Goal: Task Accomplishment & Management: Use online tool/utility

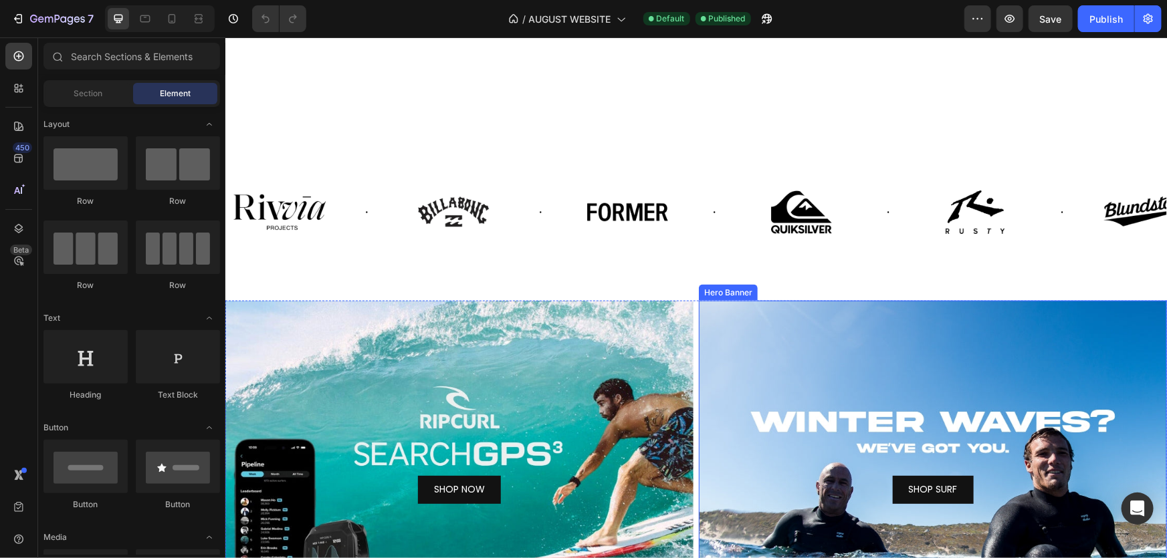
scroll to position [1024, 0]
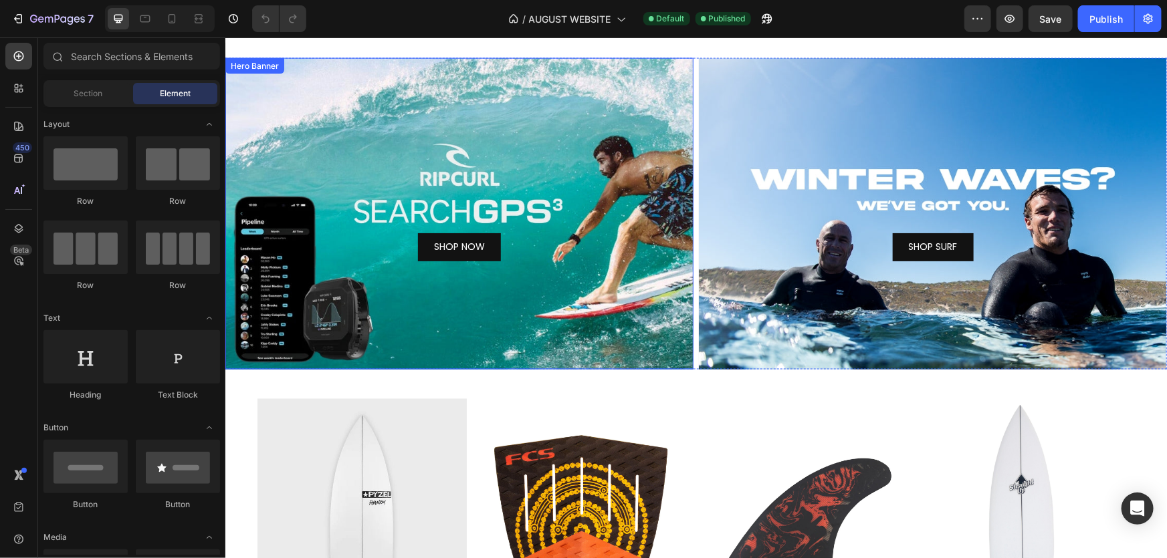
click at [690, 229] on div "SHOP NOW Button Hero Banner SHOP SURF Button Hero Banner Row" at bounding box center [696, 214] width 942 height 312
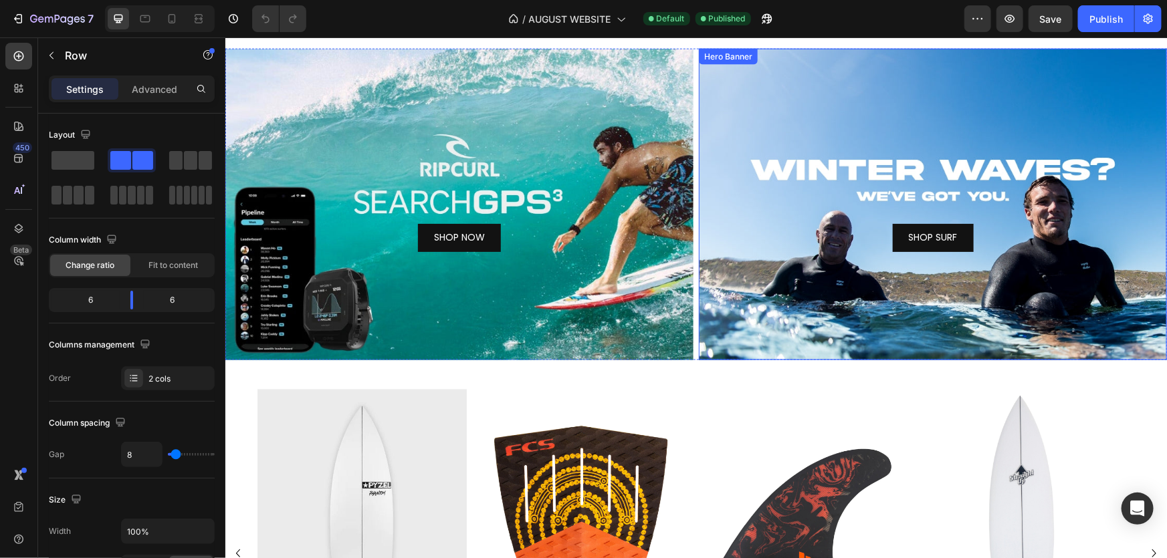
scroll to position [972, 0]
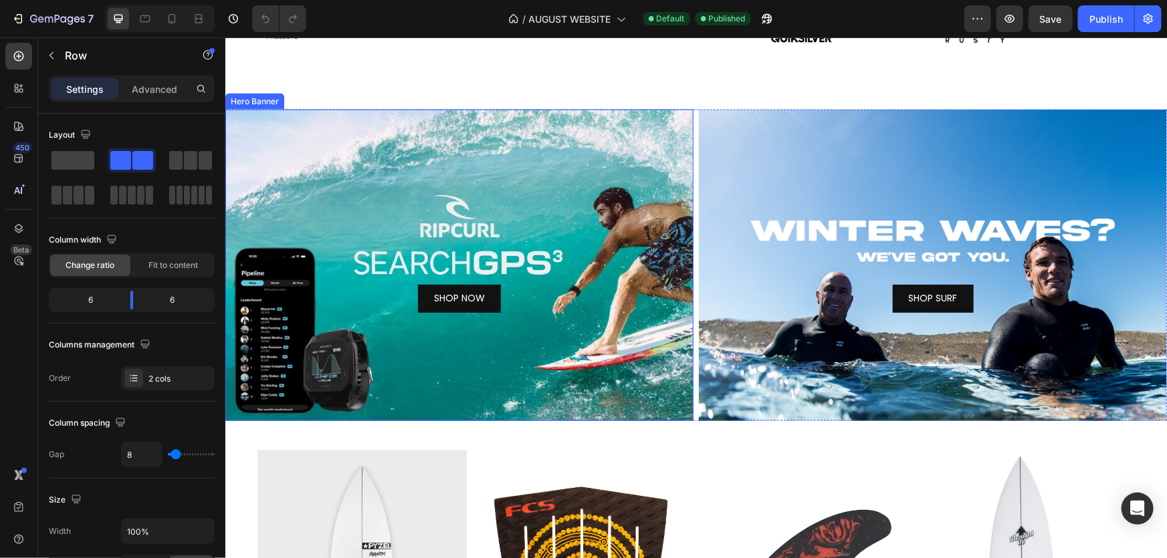
click at [693, 156] on div "SHOP NOW Button Hero Banner SHOP SURF Button Hero Banner Row" at bounding box center [696, 265] width 942 height 312
click at [691, 156] on div "SHOP NOW Button Hero Banner SHOP SURF Button Hero Banner Row" at bounding box center [696, 265] width 942 height 312
click at [203, 164] on span at bounding box center [205, 160] width 13 height 19
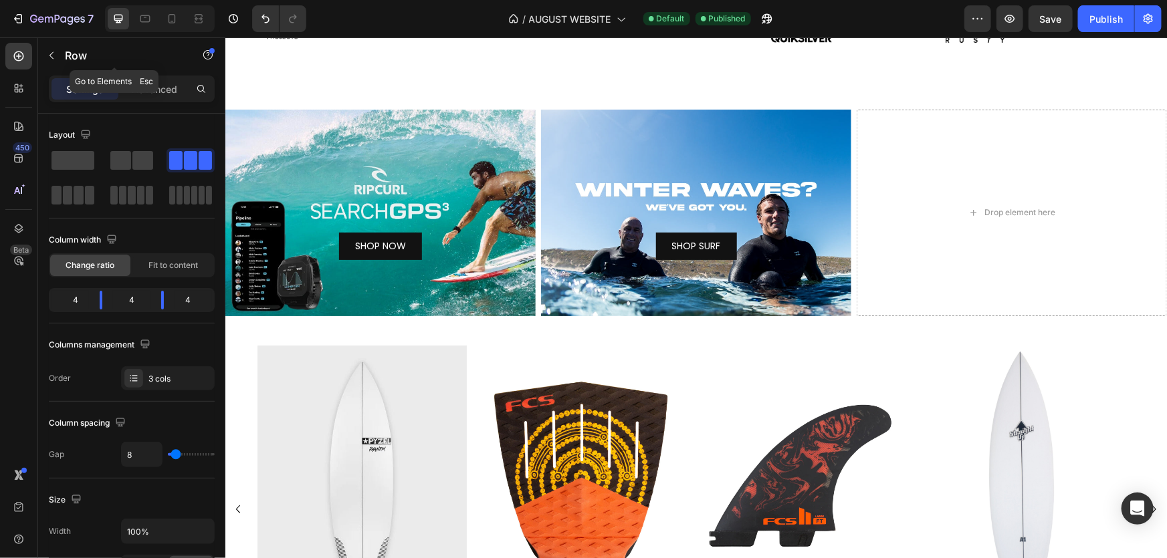
click at [56, 58] on icon "button" at bounding box center [51, 55] width 11 height 11
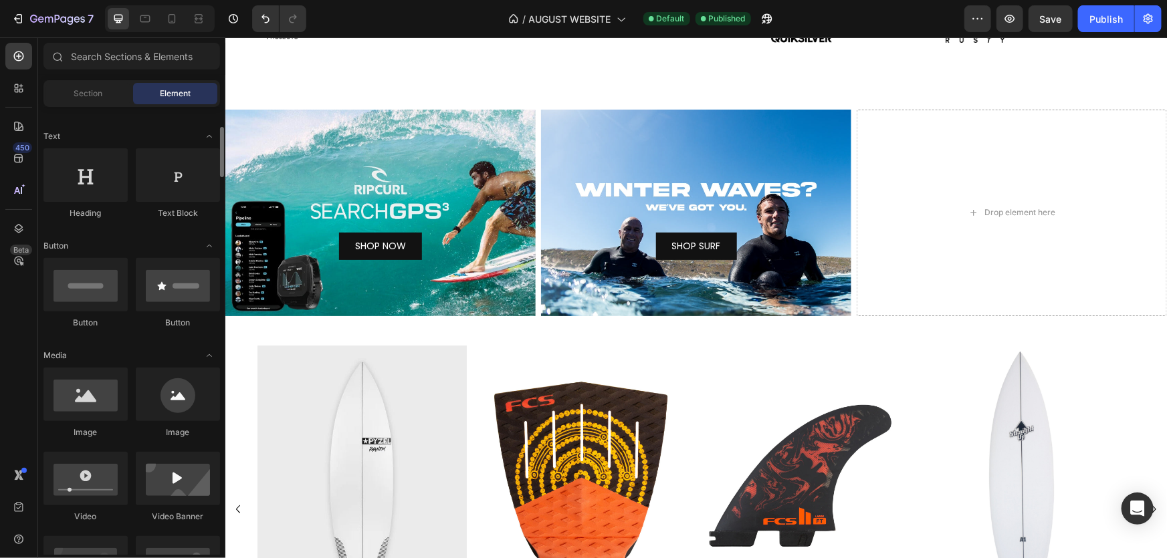
scroll to position [243, 0]
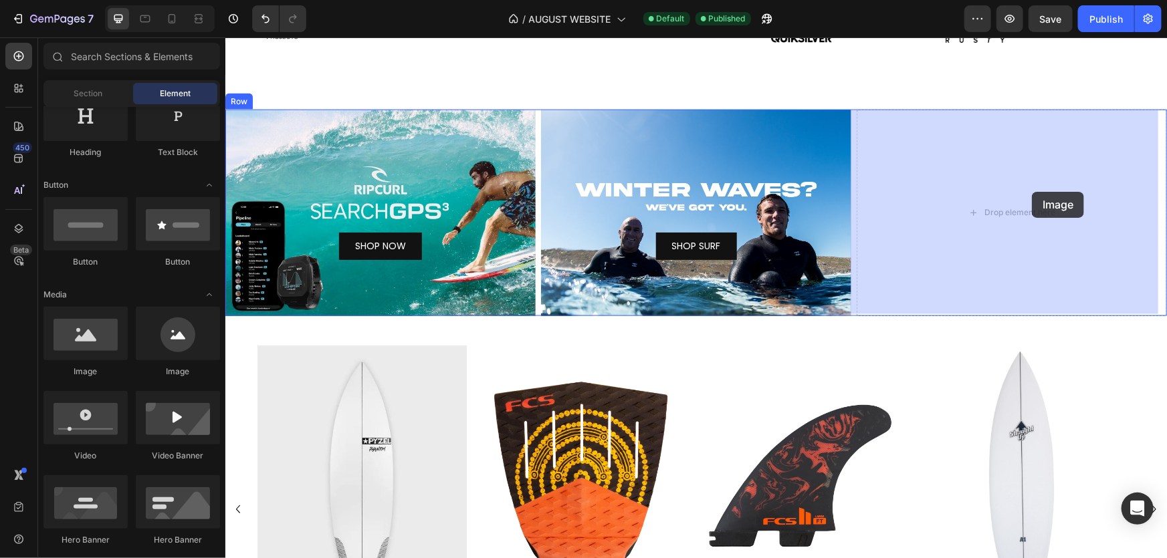
drag, startPoint x: 327, startPoint y: 389, endPoint x: 850, endPoint y: 251, distance: 540.9
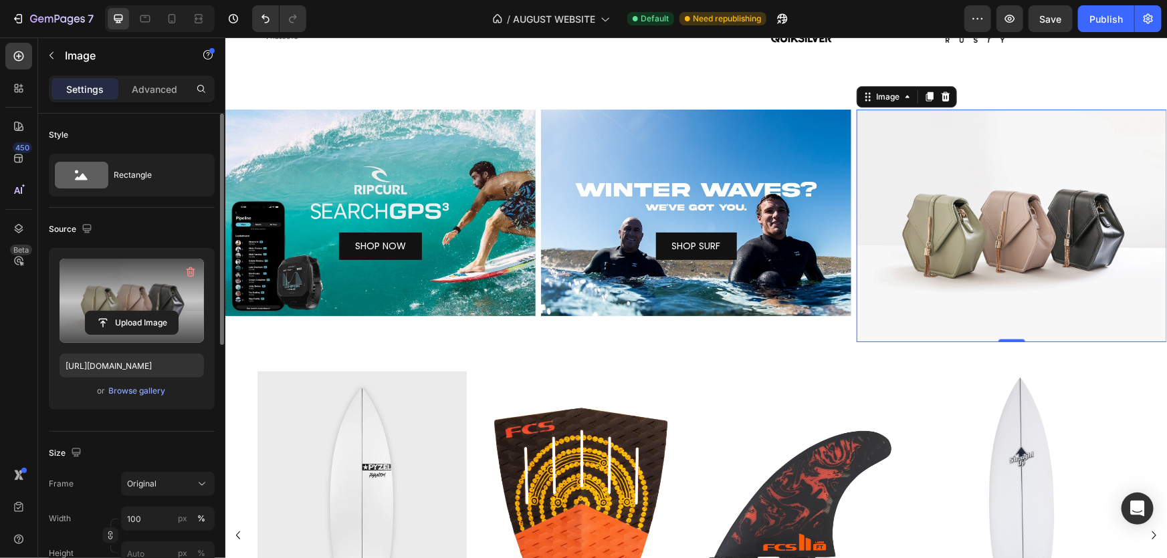
click at [140, 287] on label at bounding box center [132, 301] width 144 height 84
click at [140, 312] on input "file" at bounding box center [132, 323] width 92 height 23
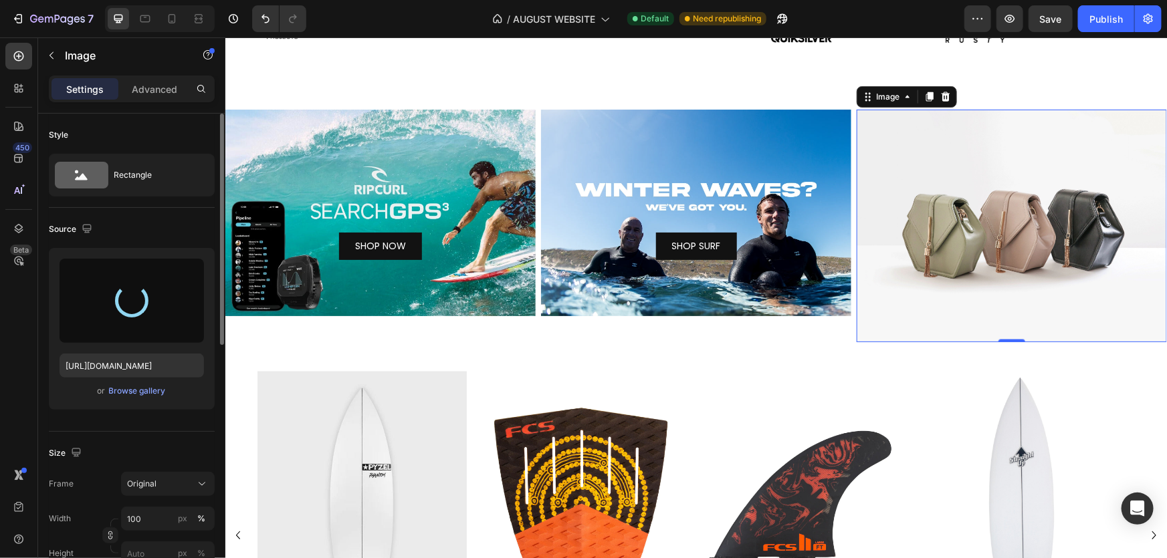
type input "[URL][DOMAIN_NAME]"
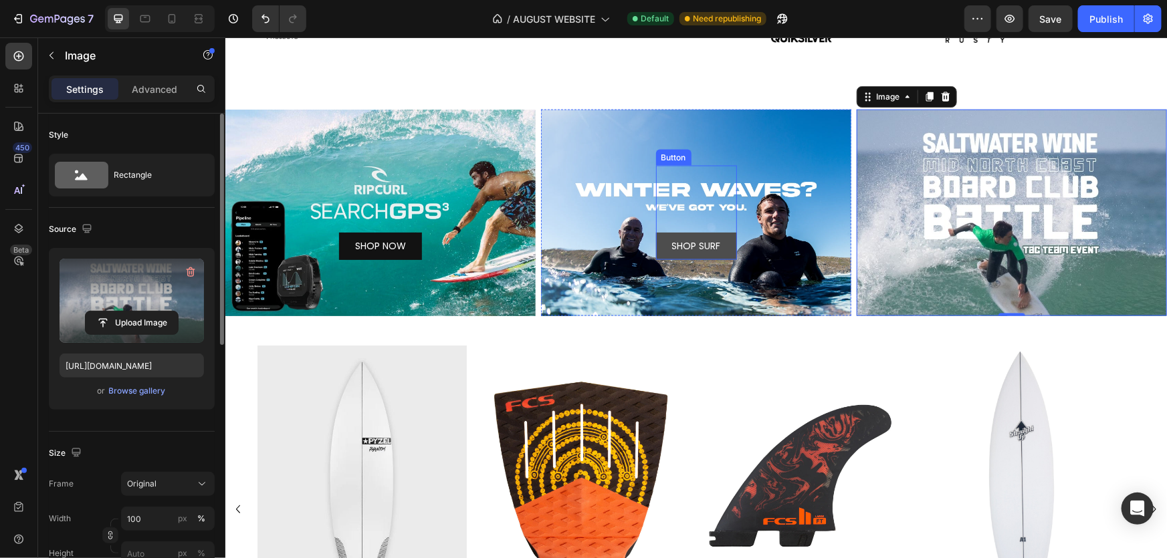
click at [728, 241] on link "SHOP SURF" at bounding box center [695, 245] width 81 height 27
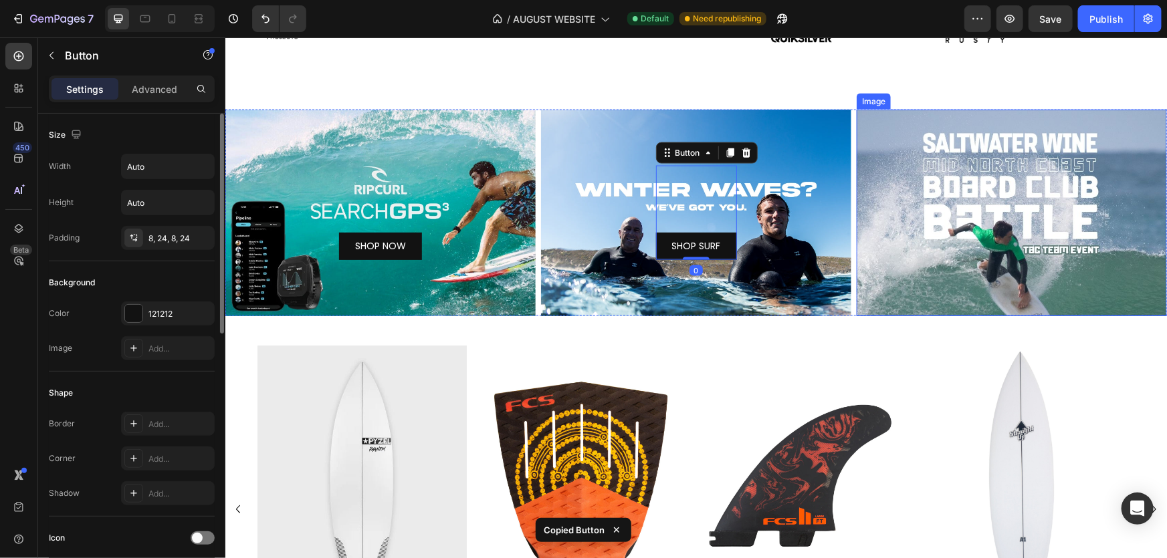
click at [960, 201] on img at bounding box center [1011, 212] width 310 height 207
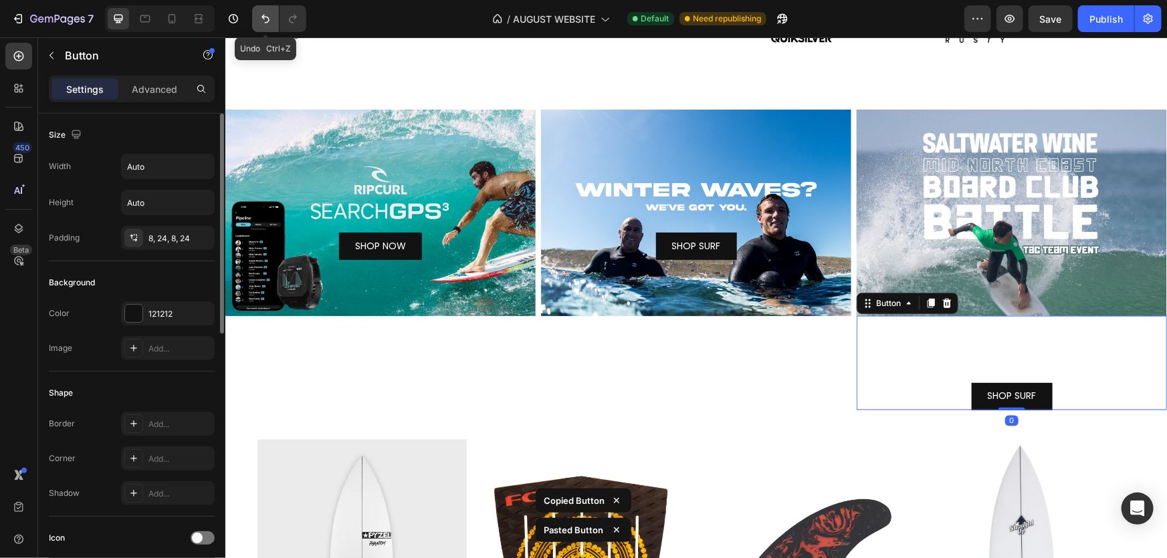
click at [264, 27] on button "Undo/Redo" at bounding box center [265, 18] width 27 height 27
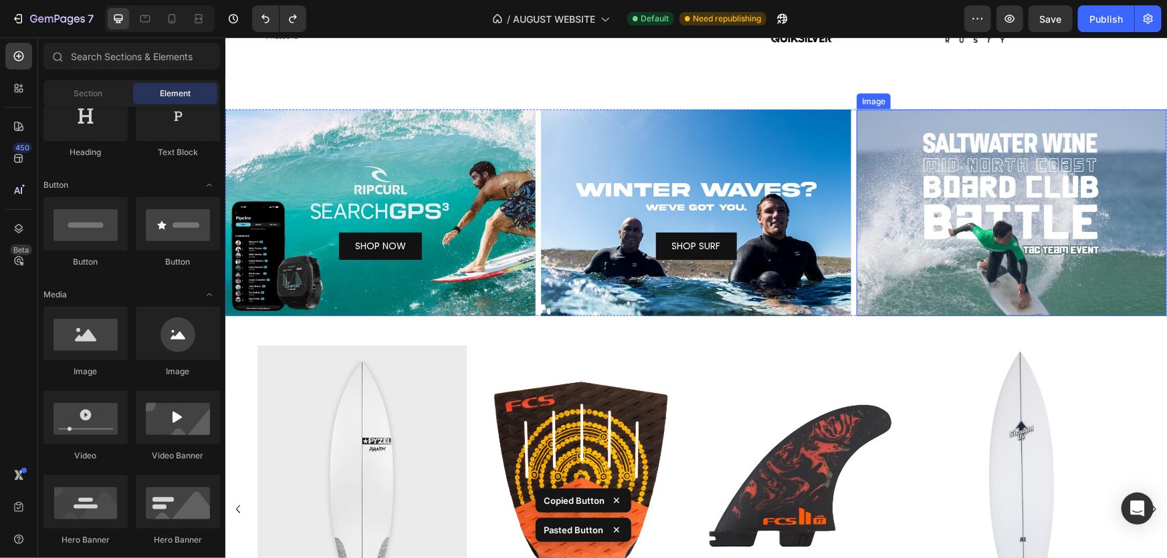
click at [922, 198] on img at bounding box center [1011, 212] width 310 height 207
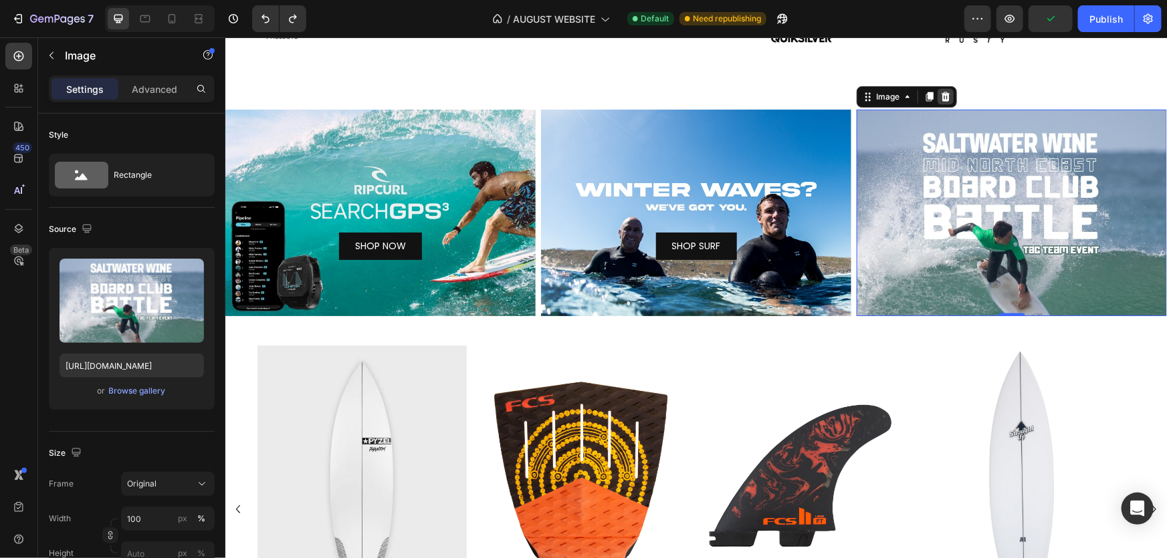
click at [940, 96] on icon at bounding box center [945, 96] width 11 height 11
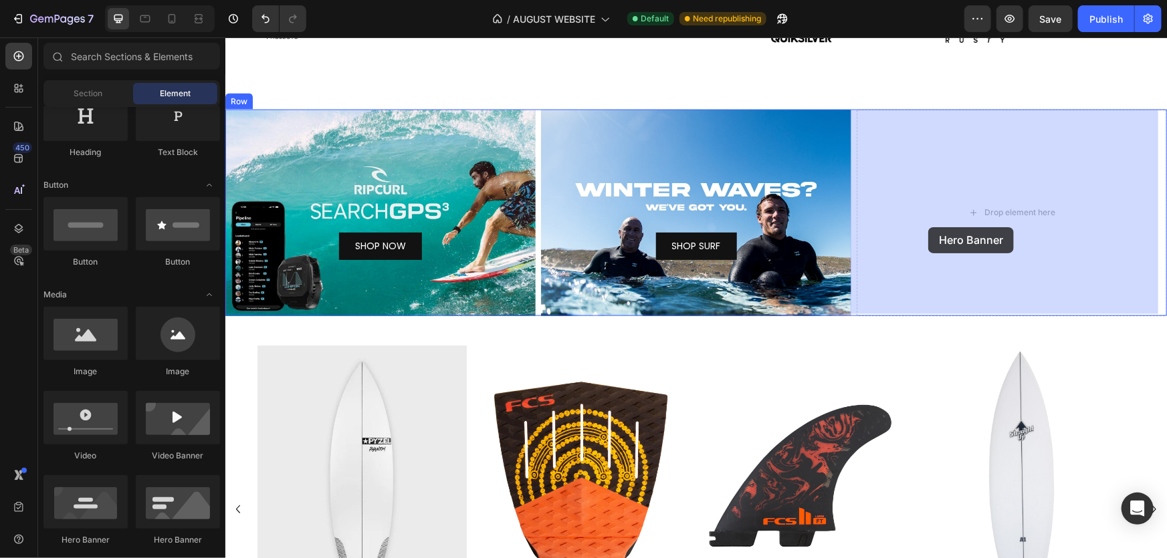
drag, startPoint x: 449, startPoint y: 481, endPoint x: 958, endPoint y: 216, distance: 573.2
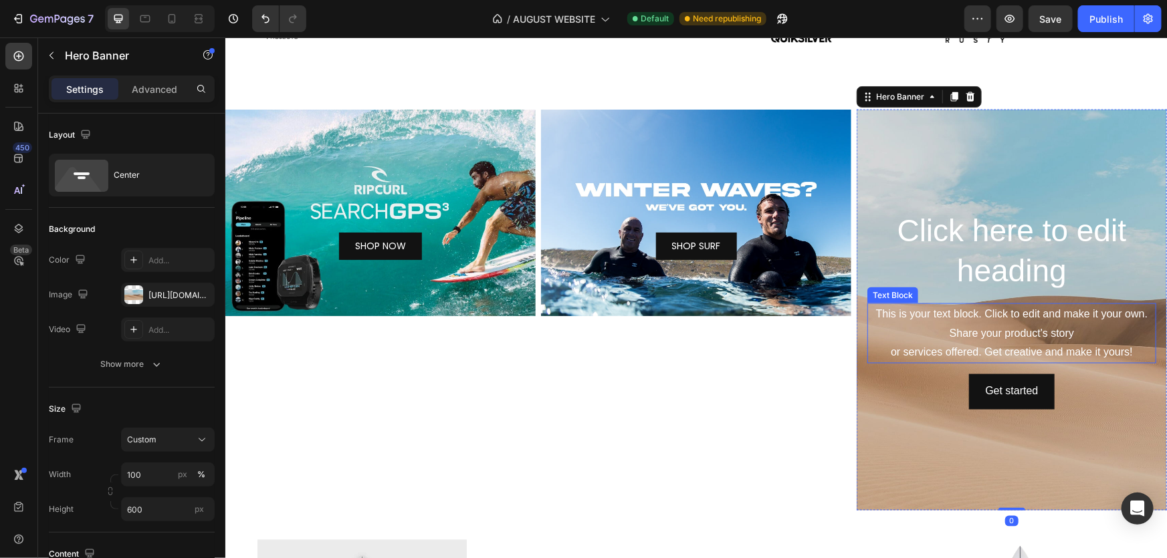
click at [966, 338] on div "This is your text block. Click to edit and make it your own. Share your product…" at bounding box center [1011, 333] width 289 height 60
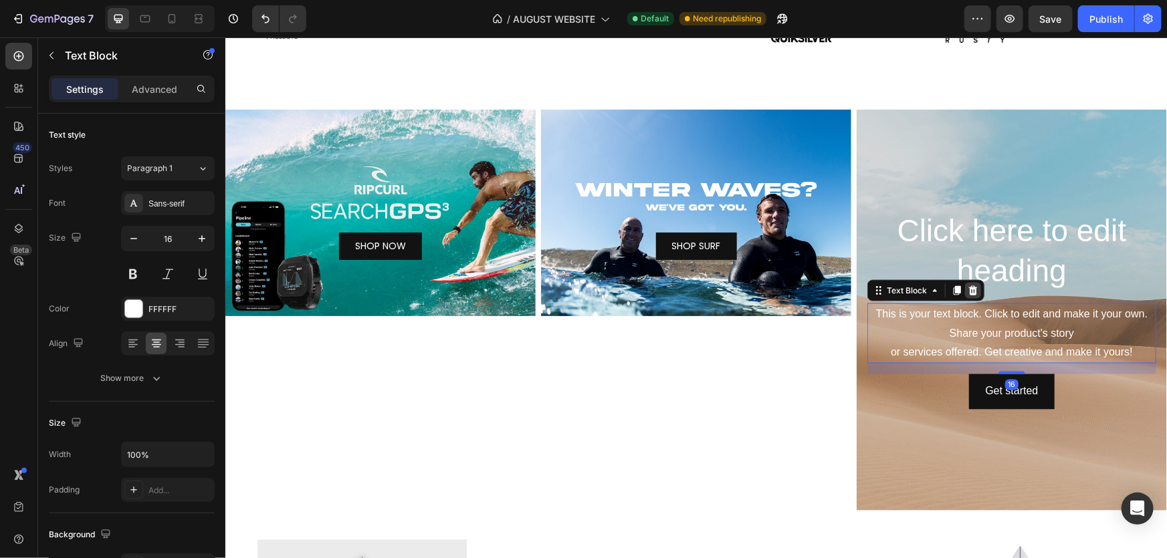
click at [968, 294] on icon at bounding box center [972, 290] width 9 height 9
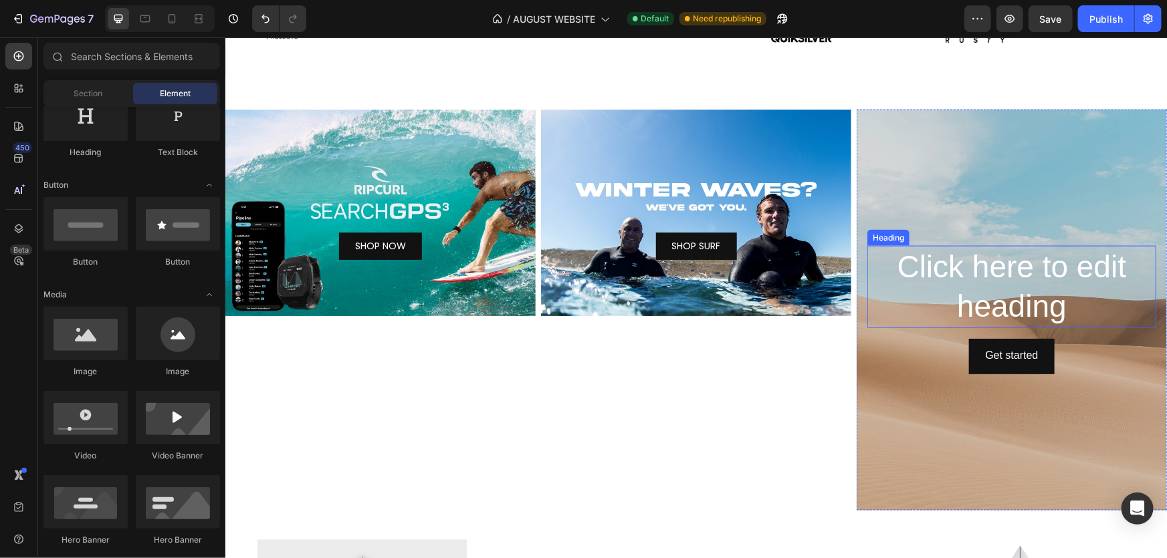
click at [994, 258] on h2 "Click here to edit heading" at bounding box center [1011, 286] width 289 height 83
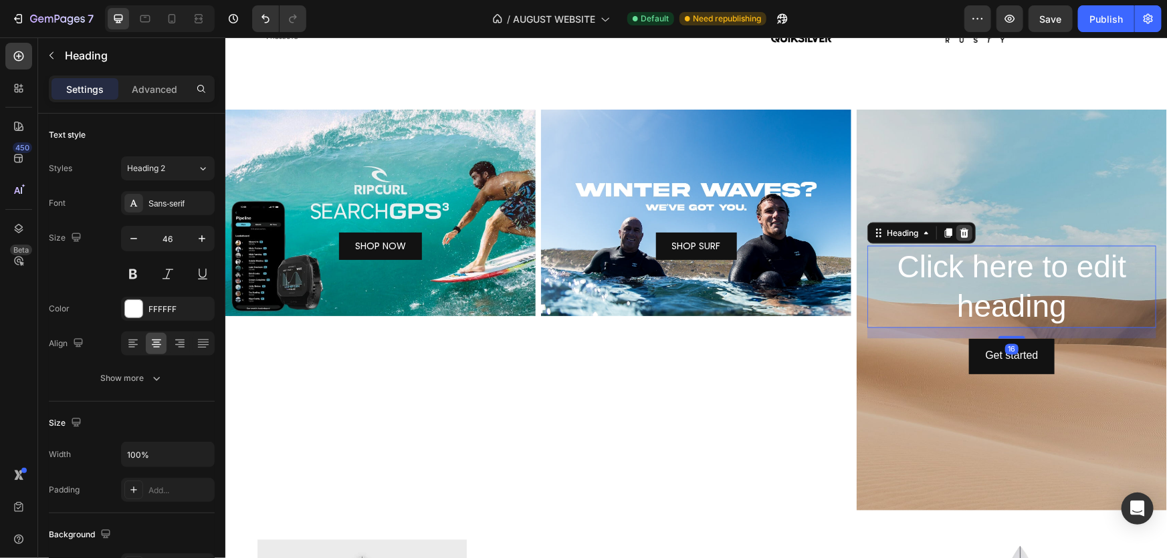
click at [960, 229] on icon at bounding box center [964, 231] width 9 height 9
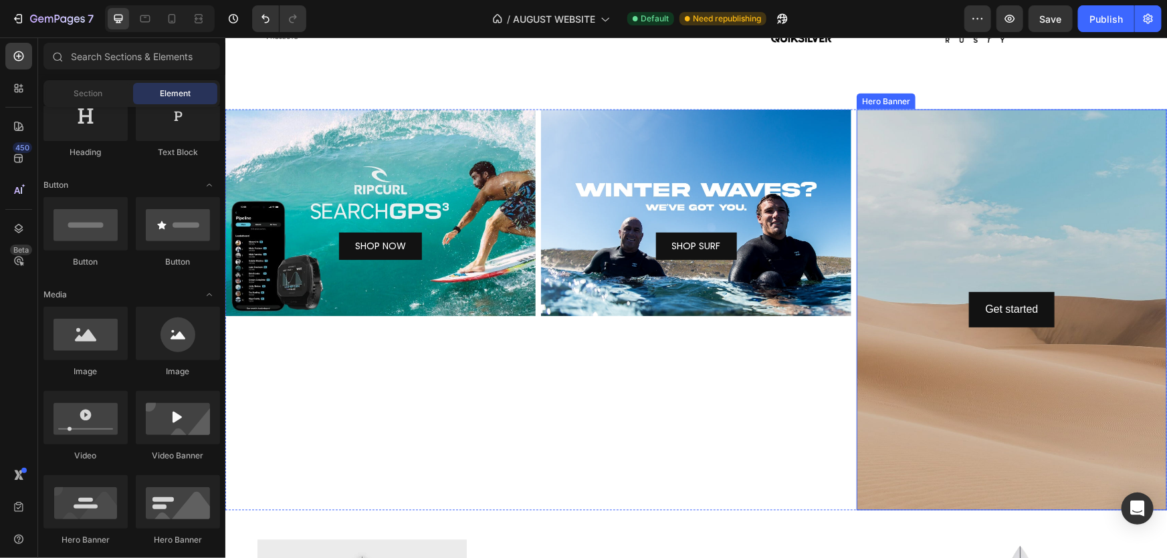
click at [986, 211] on div "Background Image" at bounding box center [1011, 309] width 310 height 401
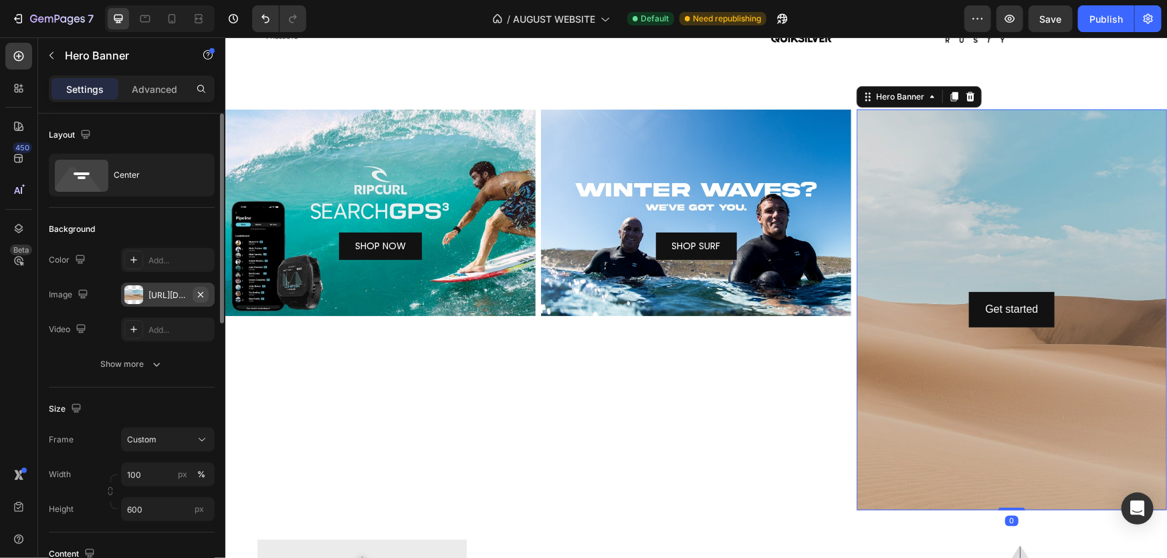
click at [201, 297] on icon "button" at bounding box center [200, 295] width 11 height 11
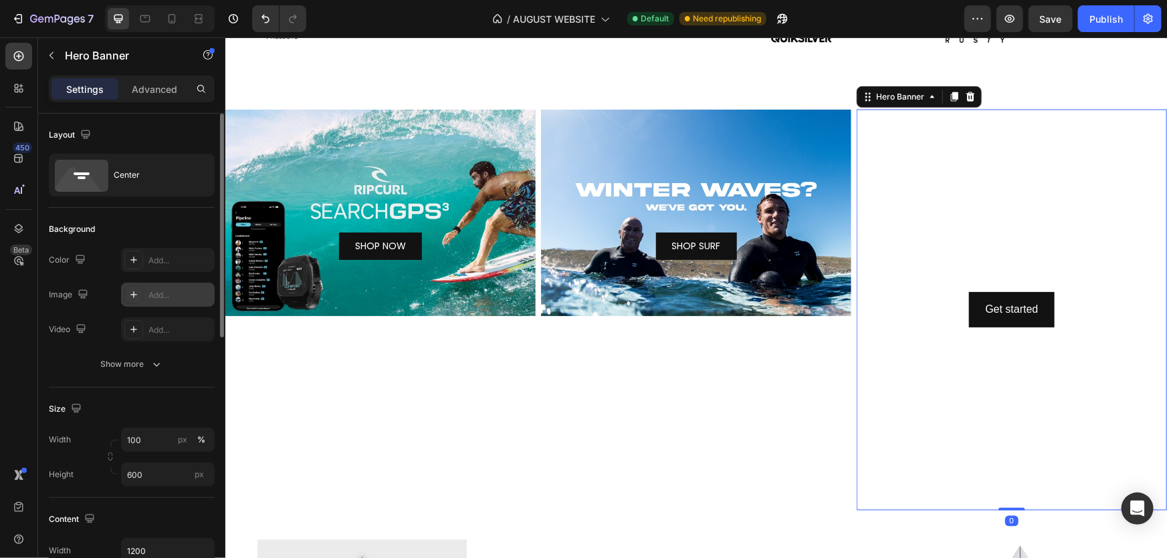
click at [168, 294] on div "Add..." at bounding box center [179, 296] width 63 height 12
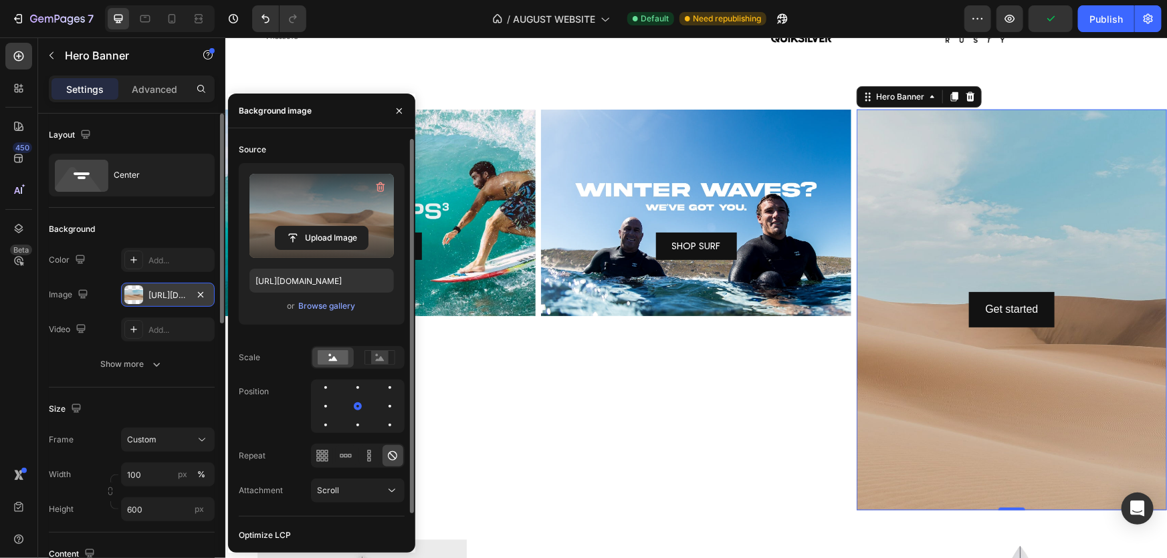
click at [316, 217] on label at bounding box center [321, 216] width 144 height 84
click at [316, 227] on input "file" at bounding box center [322, 238] width 92 height 23
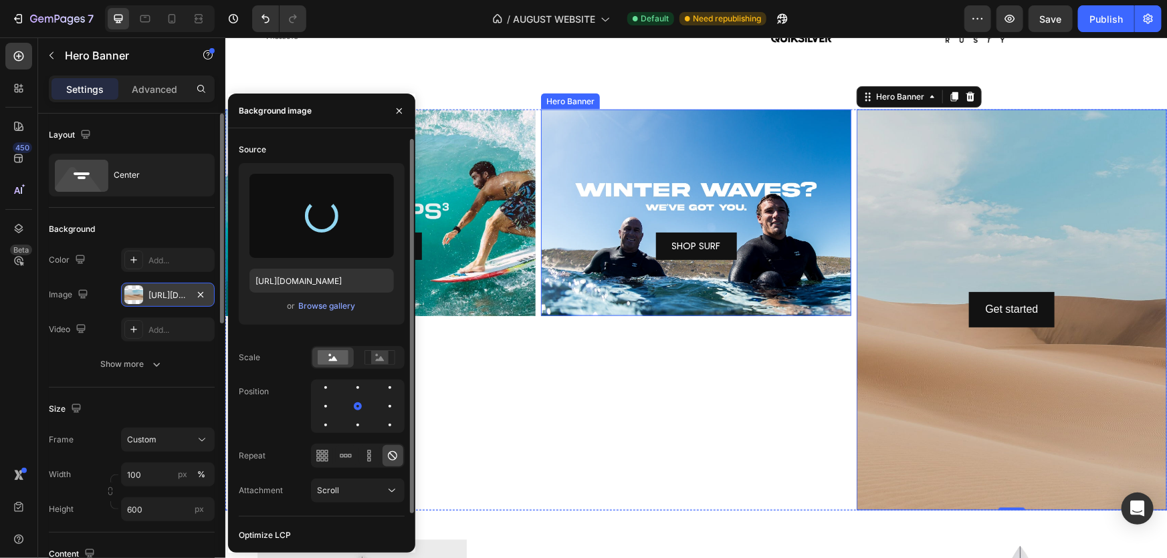
type input "[URL][DOMAIN_NAME]"
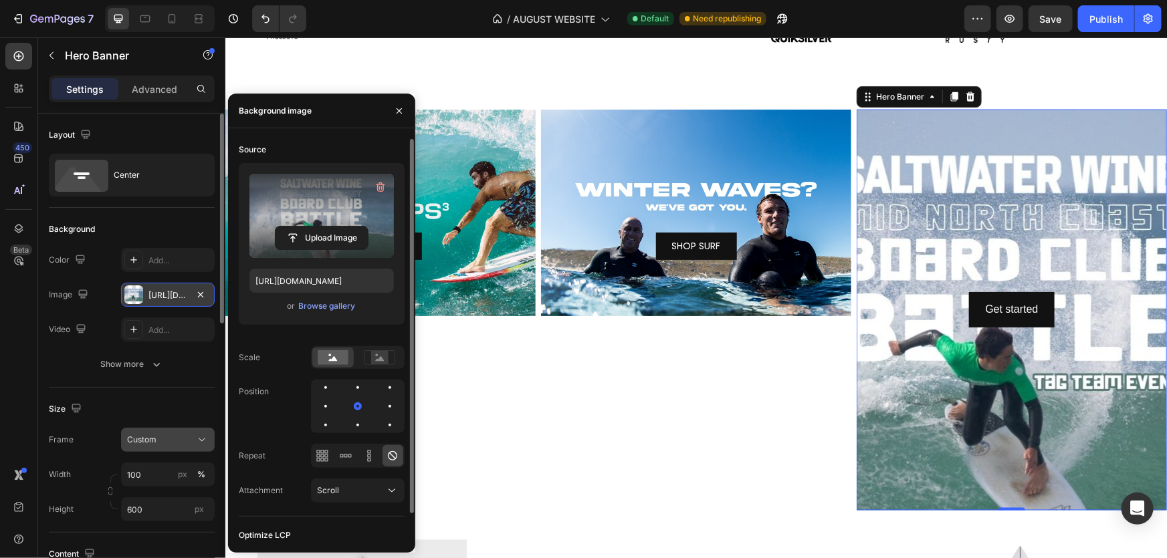
click at [172, 437] on div "Custom" at bounding box center [160, 440] width 66 height 12
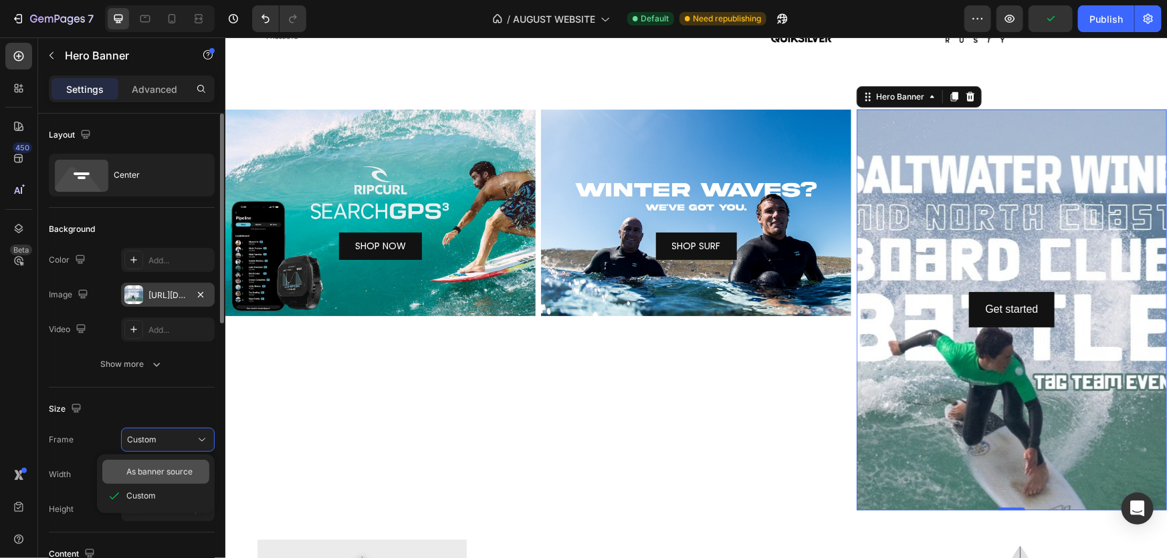
click at [171, 469] on span "As banner source" at bounding box center [159, 472] width 66 height 12
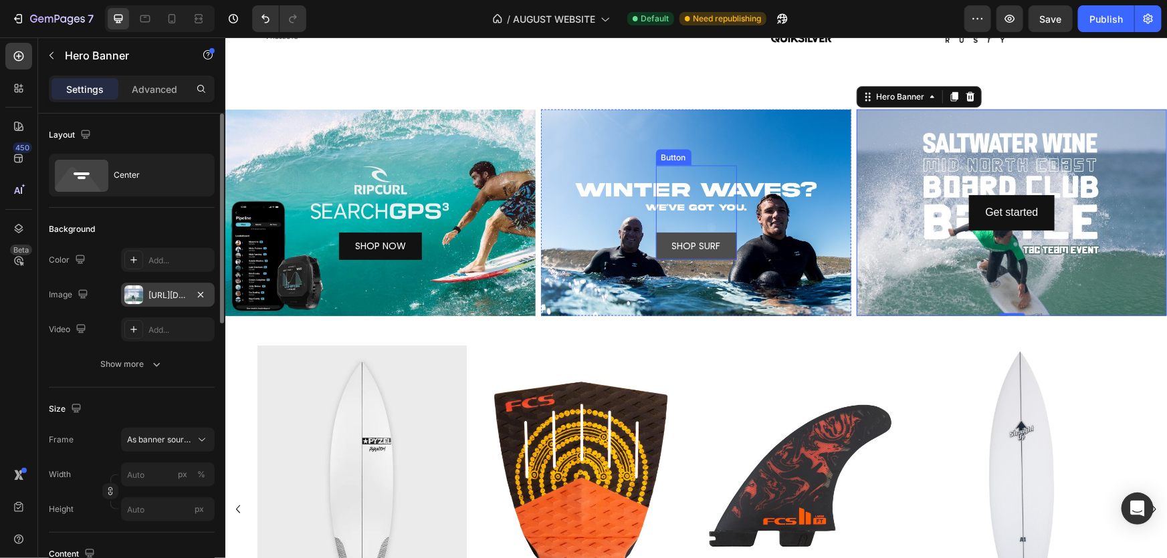
click at [685, 232] on link "SHOP SURF" at bounding box center [695, 245] width 81 height 27
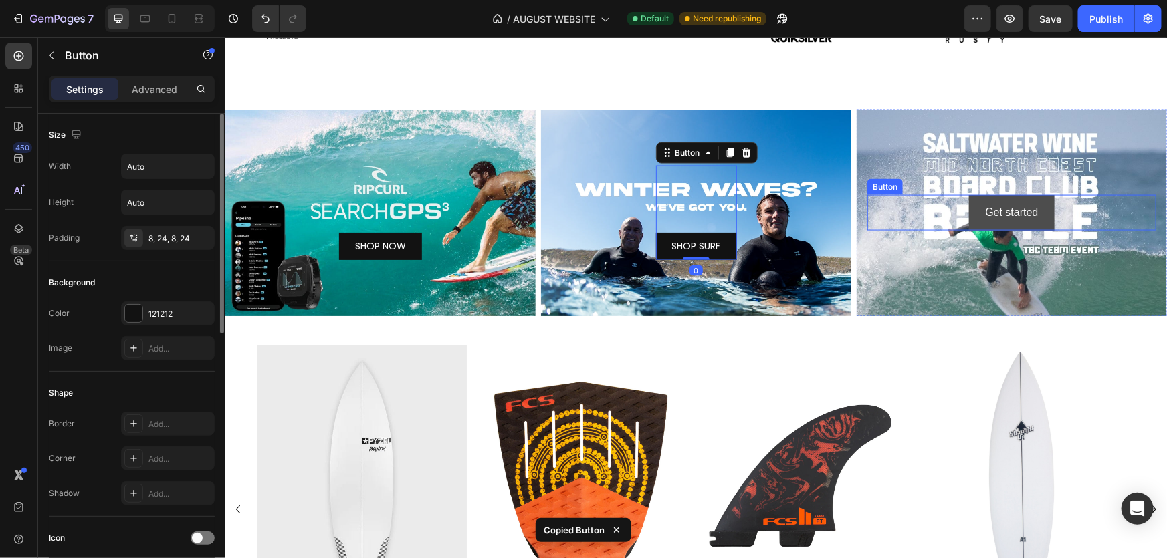
click at [1041, 203] on button "Get started" at bounding box center [1010, 212] width 85 height 35
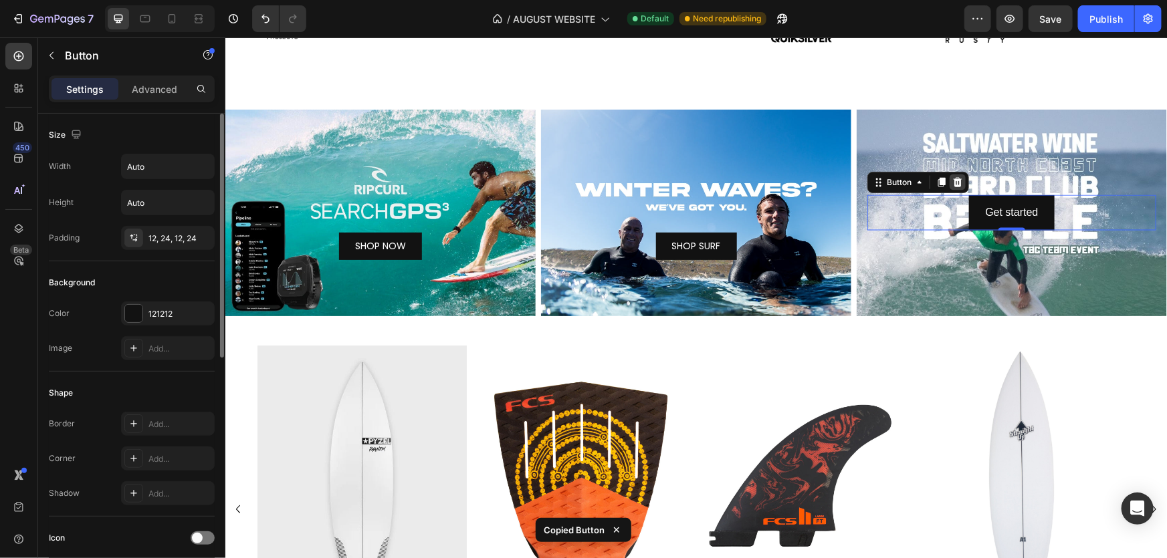
click at [952, 181] on icon at bounding box center [957, 182] width 11 height 11
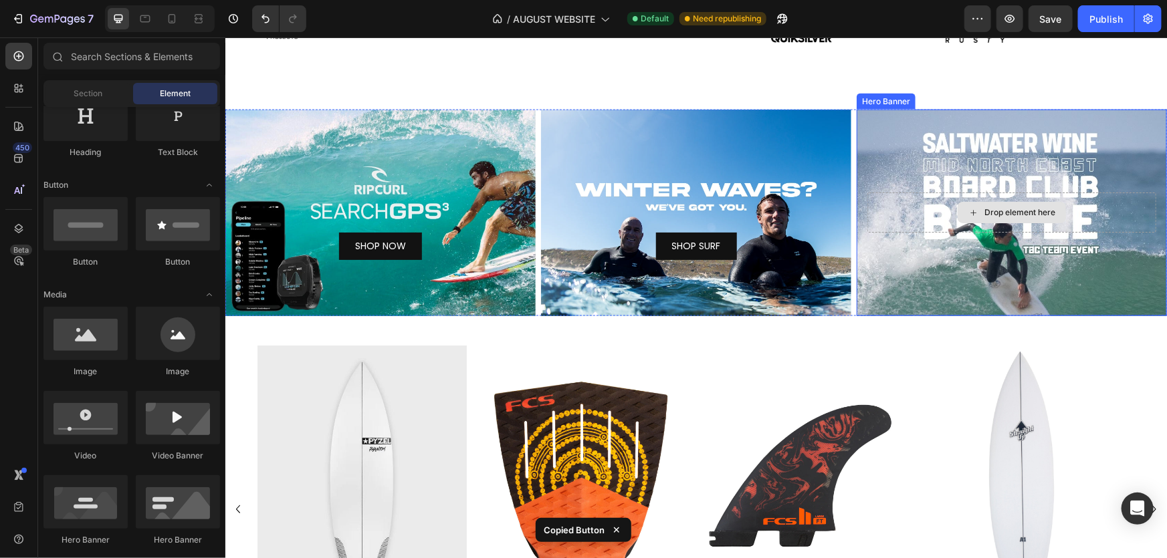
click at [968, 215] on icon at bounding box center [973, 212] width 11 height 11
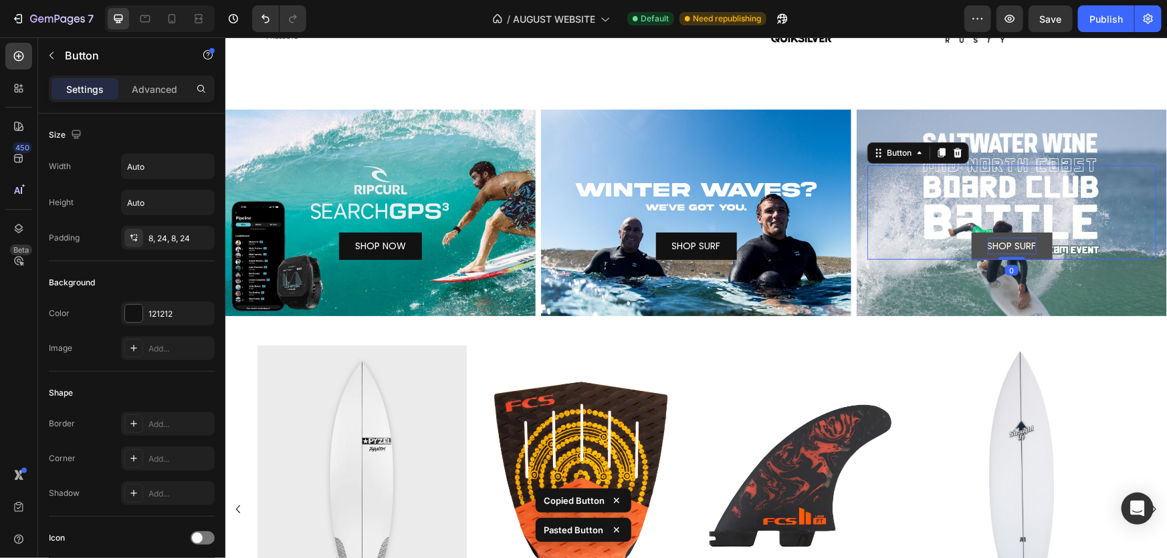
click at [998, 245] on p "SHOP SURF" at bounding box center [1011, 245] width 49 height 17
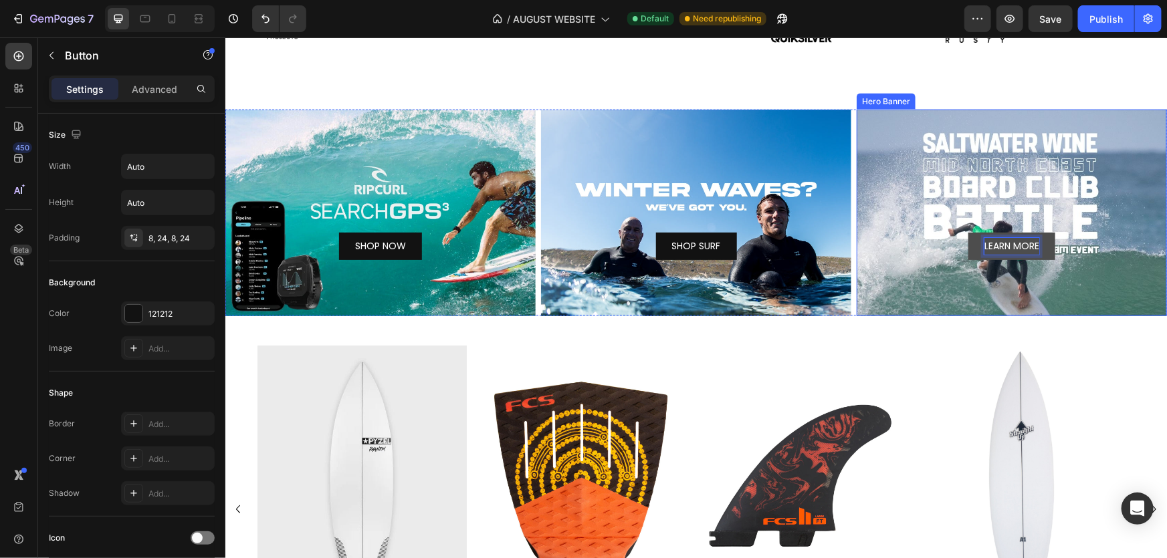
click at [1027, 157] on div "Background Image" at bounding box center [1011, 212] width 310 height 207
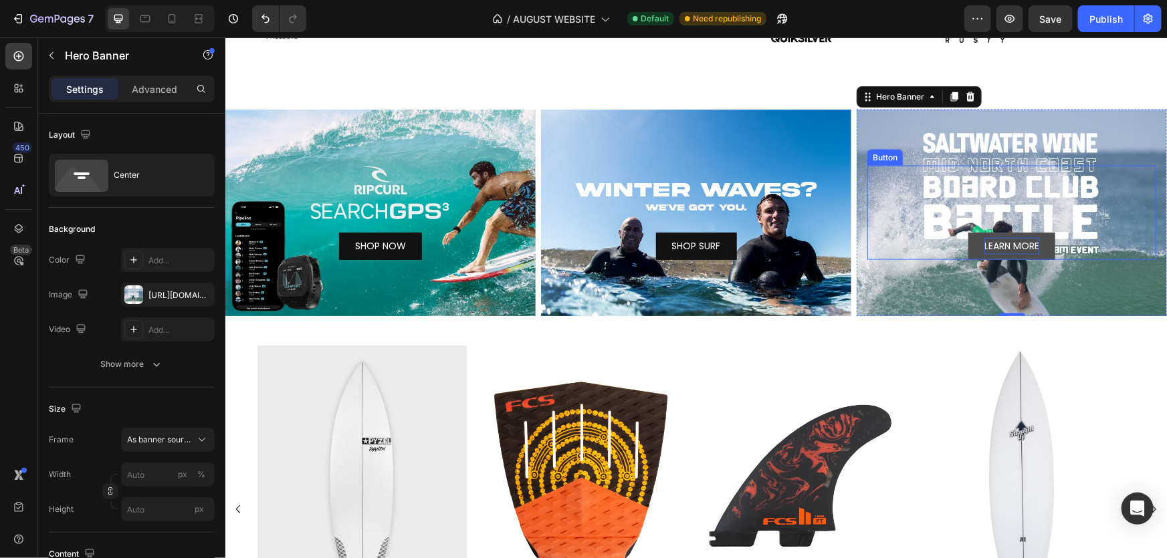
click at [966, 181] on div "LEARN MORE Button" at bounding box center [1011, 212] width 289 height 94
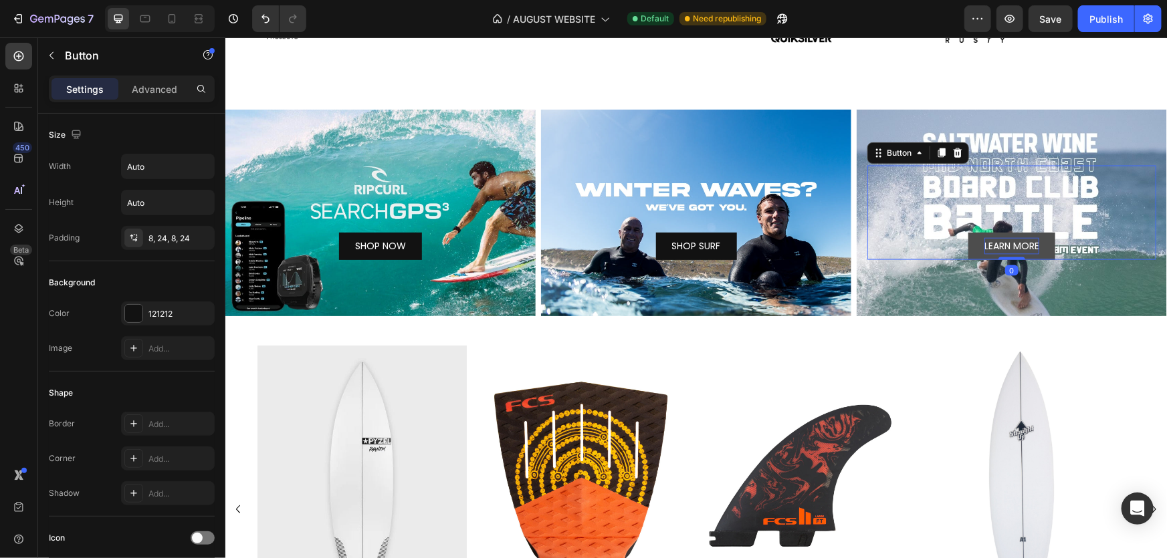
click at [966, 150] on div "Background Image" at bounding box center [1011, 212] width 310 height 207
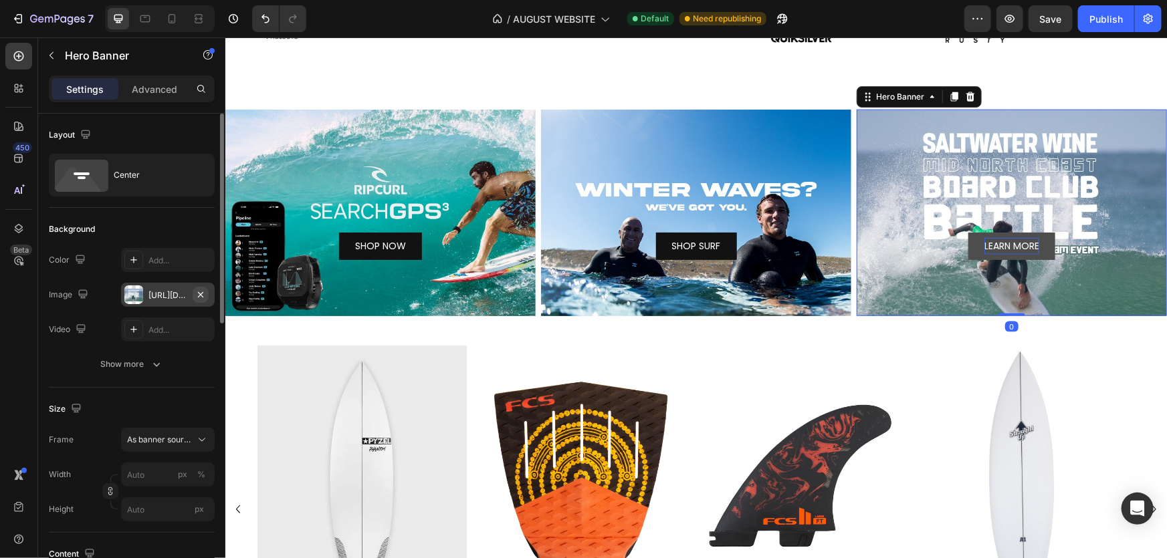
click at [205, 294] on icon "button" at bounding box center [200, 295] width 11 height 11
type input "100"
type input "Auto"
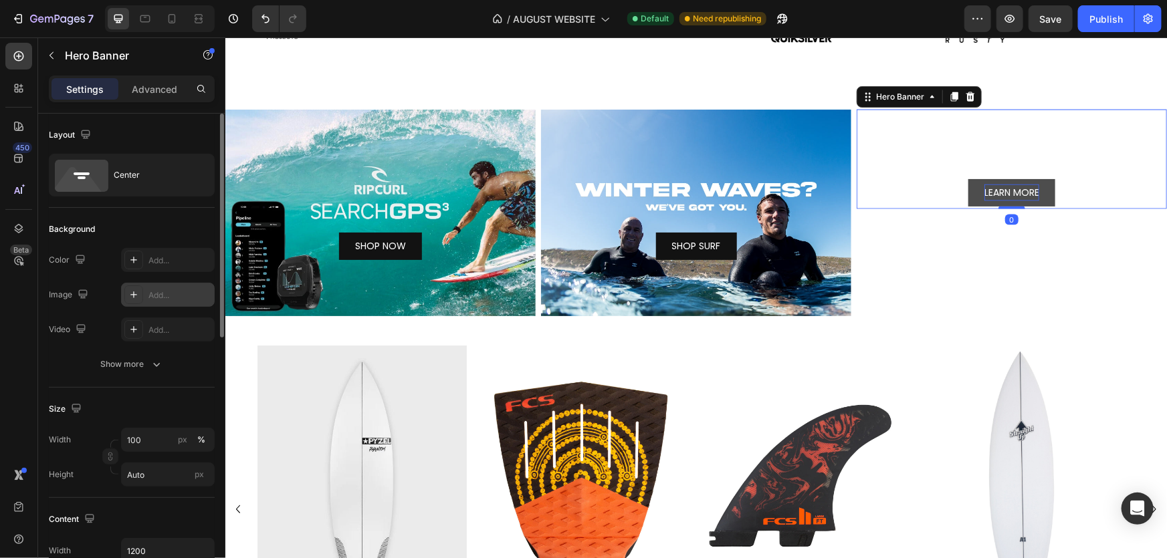
click at [167, 300] on div "Add..." at bounding box center [179, 296] width 63 height 12
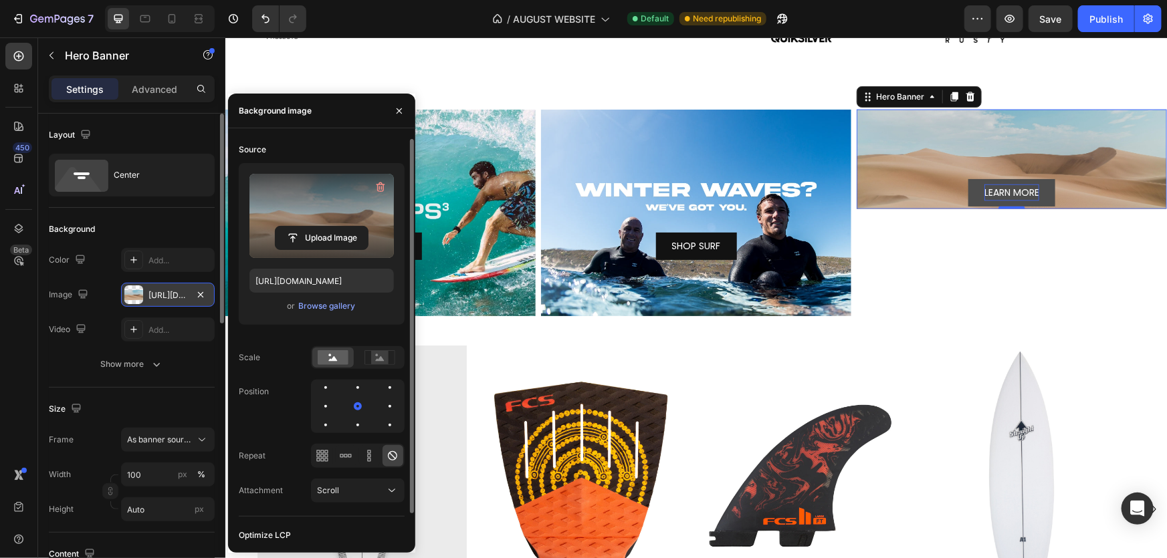
click at [328, 214] on label at bounding box center [321, 216] width 144 height 84
click at [328, 227] on input "file" at bounding box center [322, 238] width 92 height 23
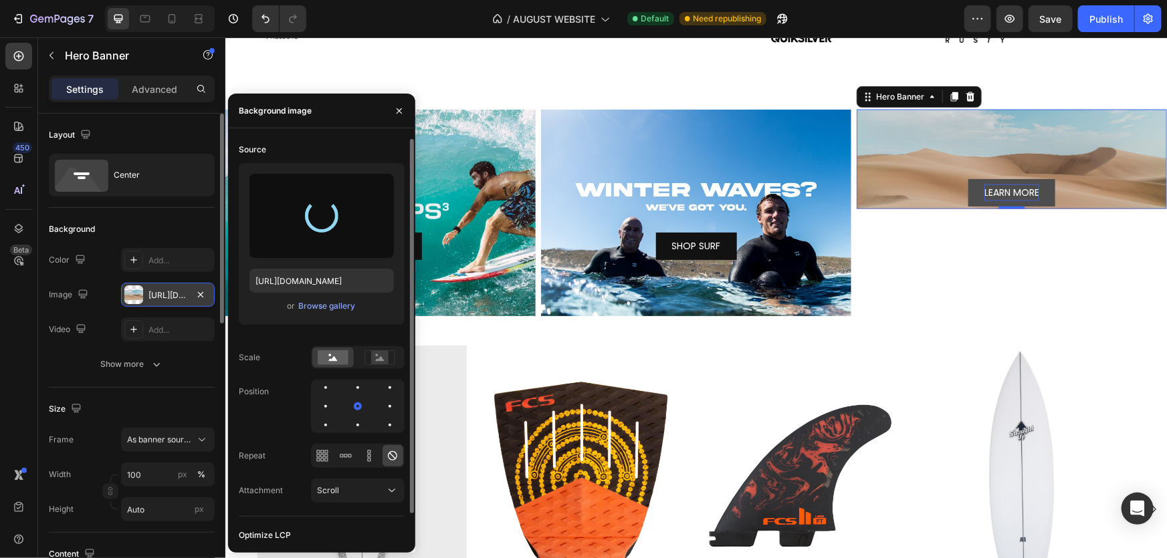
type input "[URL][DOMAIN_NAME]"
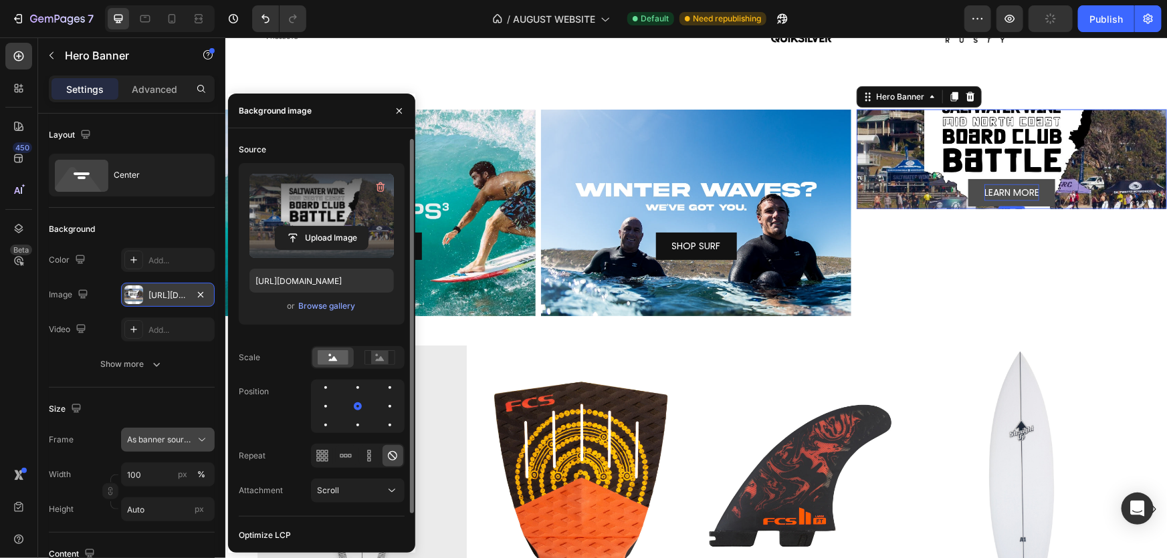
click at [187, 445] on span "As banner source" at bounding box center [160, 440] width 66 height 12
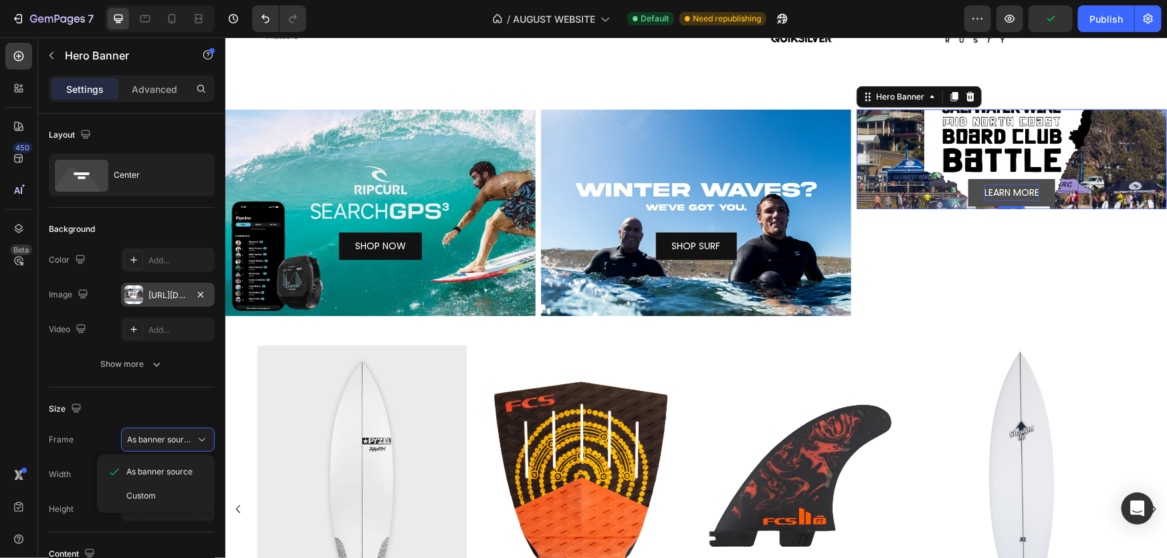
drag, startPoint x: 179, startPoint y: 492, endPoint x: 179, endPoint y: 478, distance: 14.7
click at [179, 493] on div "Custom" at bounding box center [165, 496] width 78 height 12
click at [177, 473] on button "px" at bounding box center [183, 475] width 16 height 16
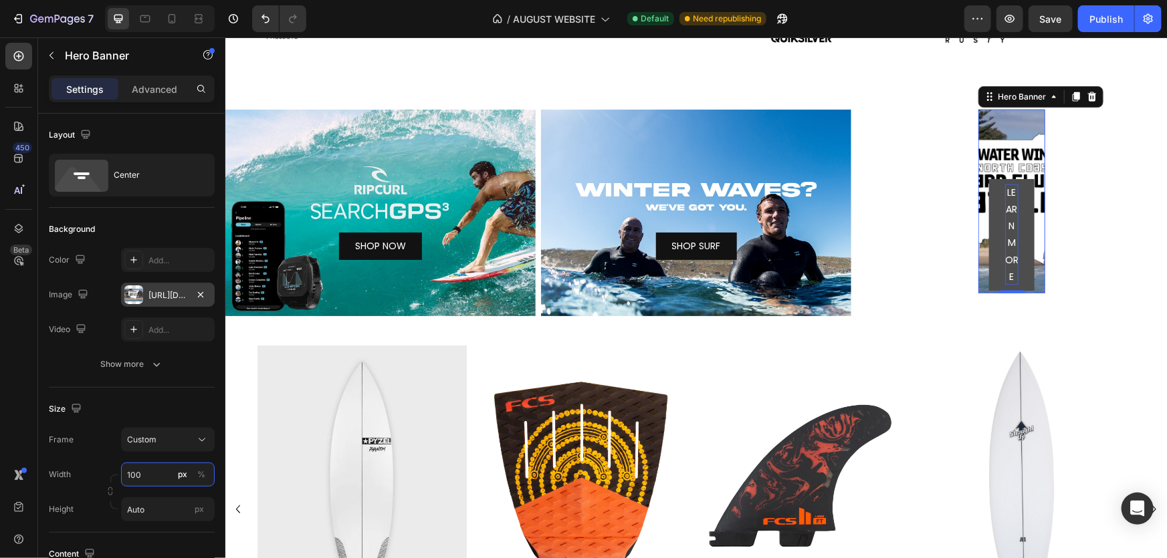
click at [155, 474] on input "100" at bounding box center [168, 475] width 94 height 24
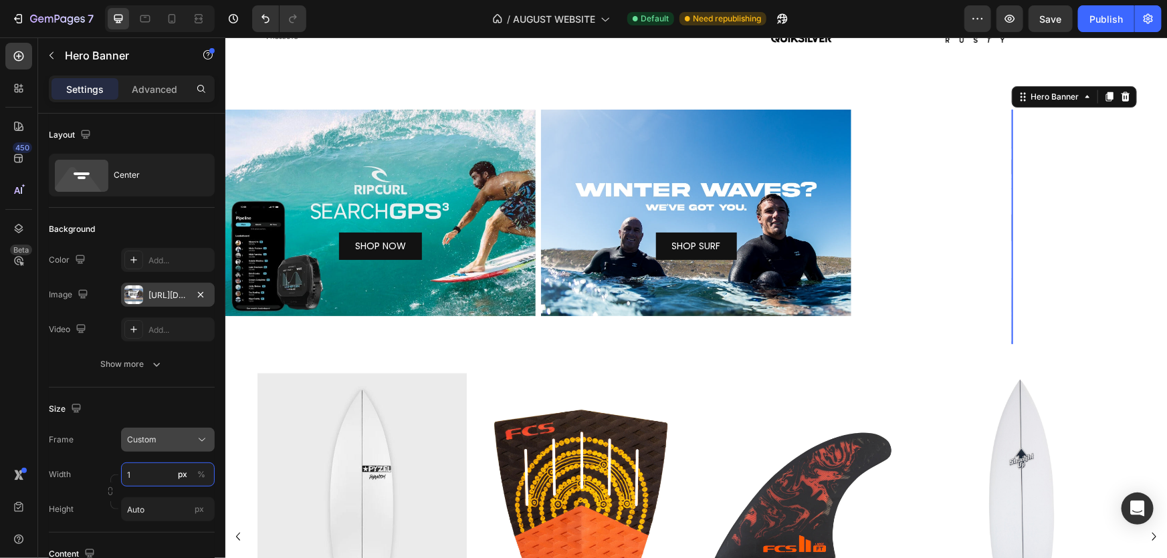
type input "1"
click at [166, 440] on div "Custom" at bounding box center [160, 440] width 66 height 12
click at [160, 480] on div "As banner source" at bounding box center [155, 472] width 107 height 24
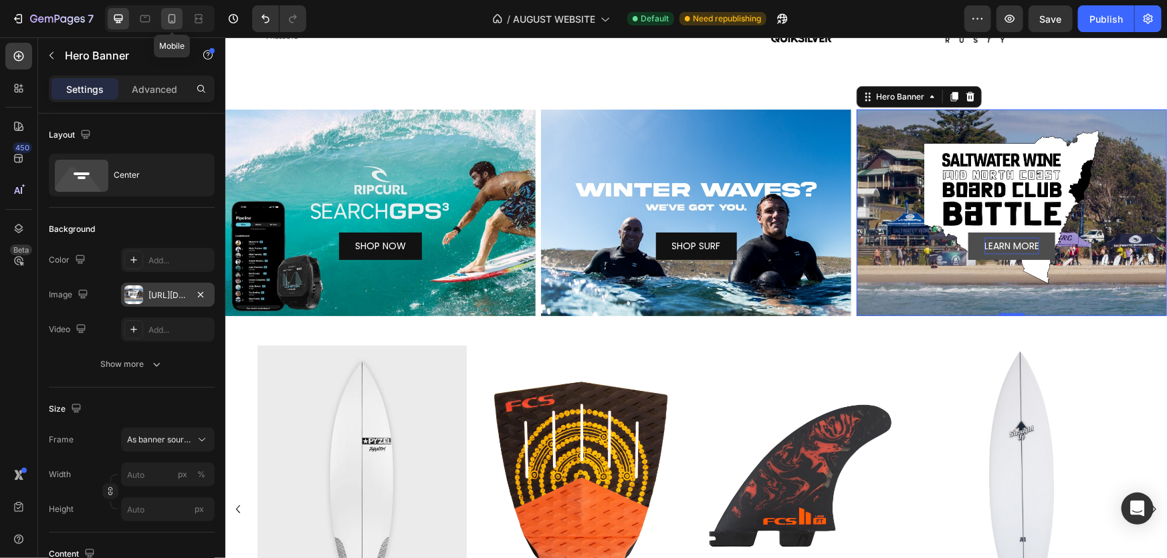
click at [163, 25] on div at bounding box center [171, 18] width 21 height 21
type input "100"
type input "600"
type input "100%"
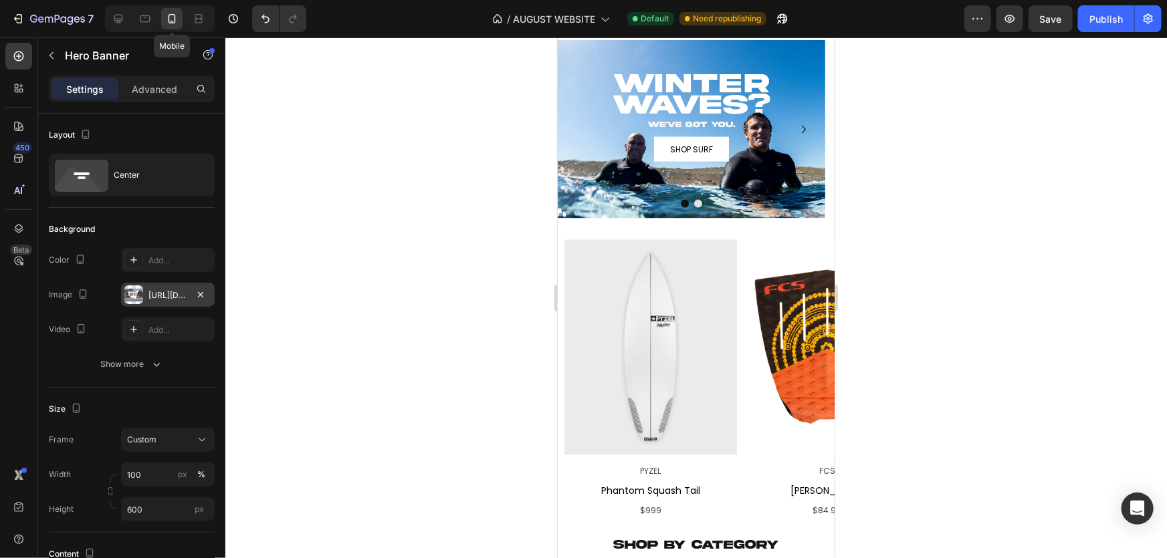
scroll to position [926, 0]
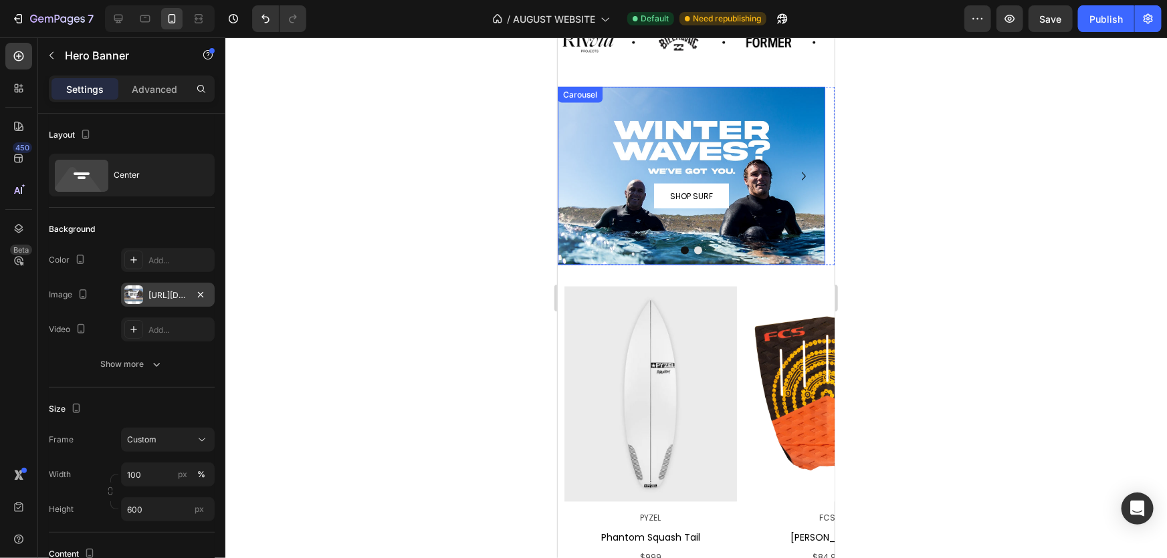
click at [795, 173] on icon "Carousel Next Arrow" at bounding box center [803, 176] width 16 height 16
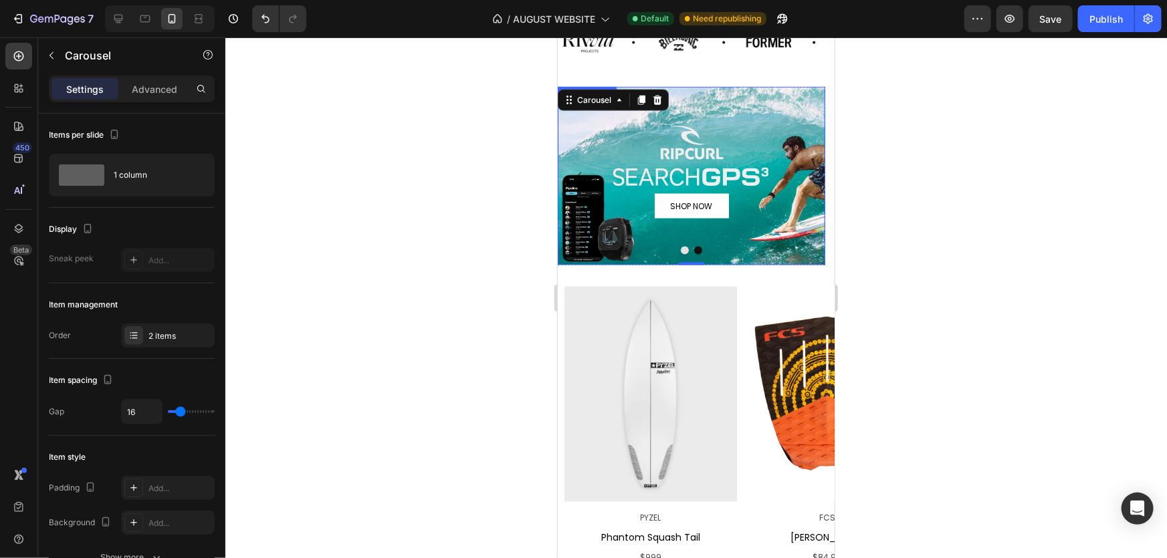
click at [650, 110] on div "Background Image" at bounding box center [691, 175] width 268 height 179
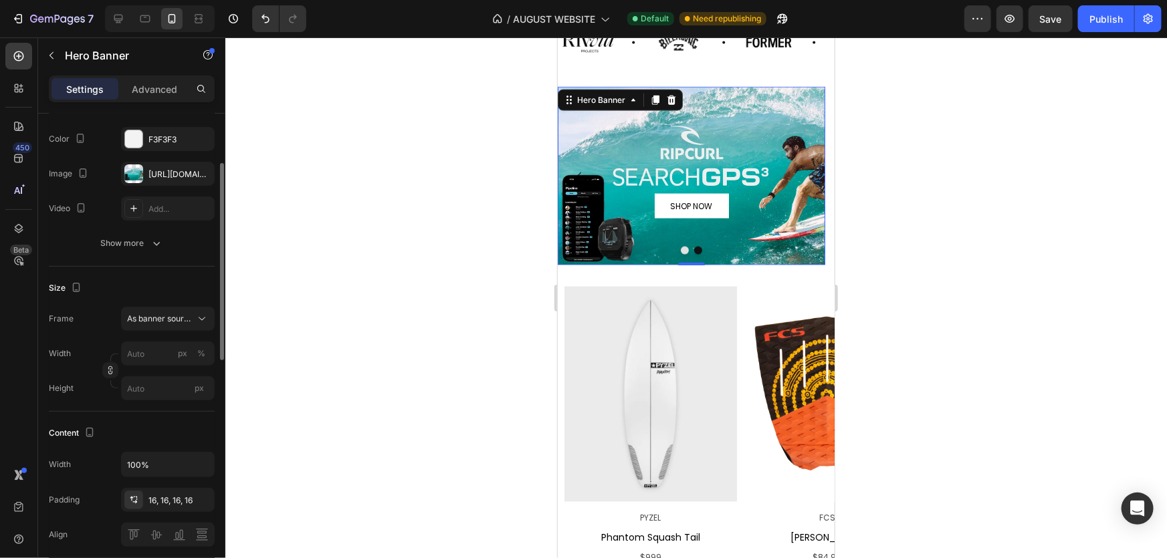
scroll to position [182, 0]
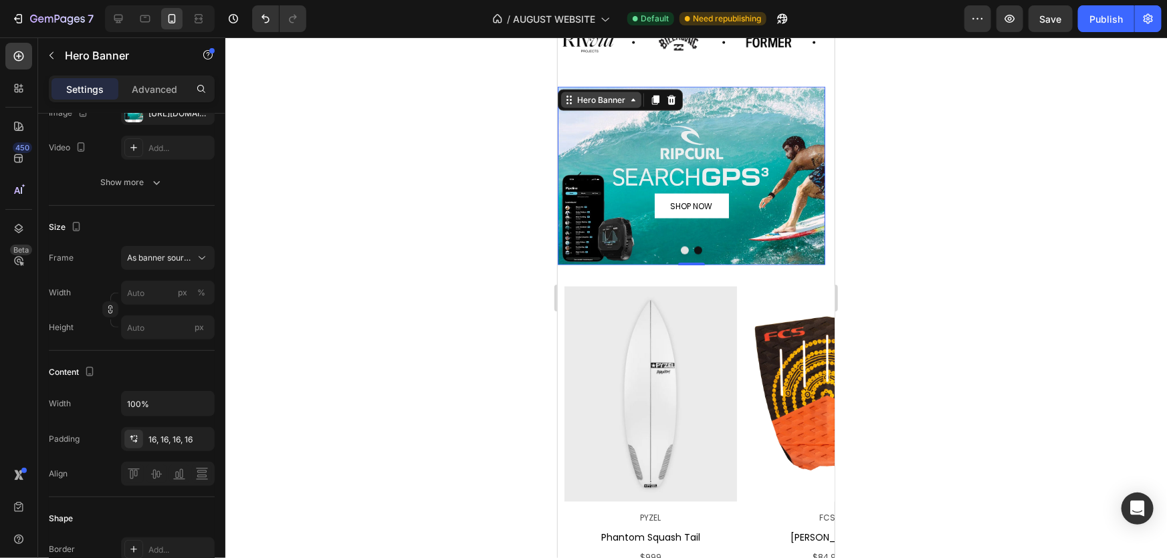
click at [625, 105] on div "Hero Banner" at bounding box center [601, 100] width 54 height 12
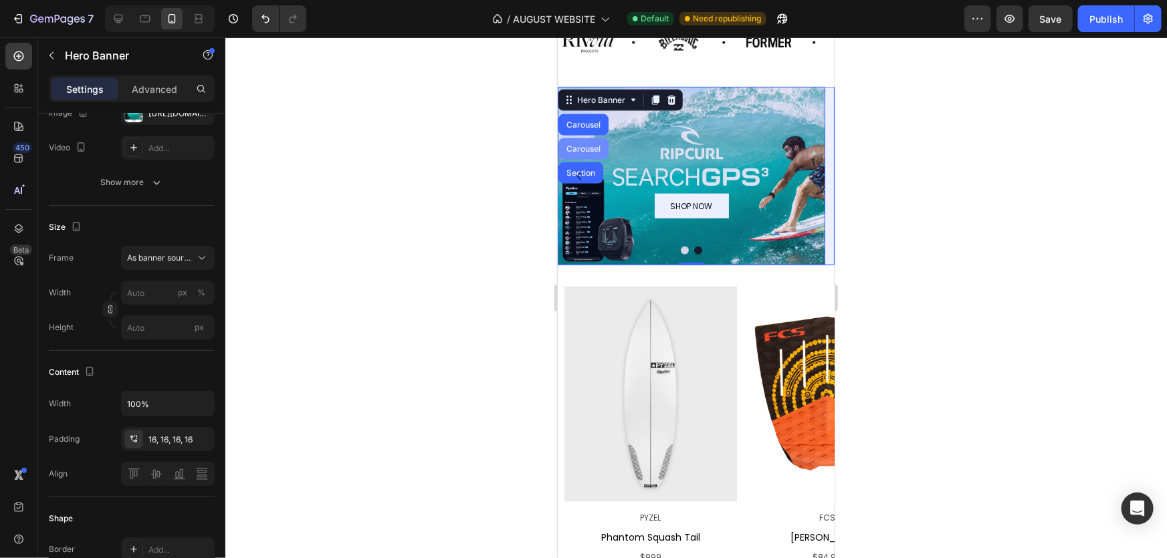
click at [581, 148] on div "Carousel" at bounding box center [582, 148] width 39 height 8
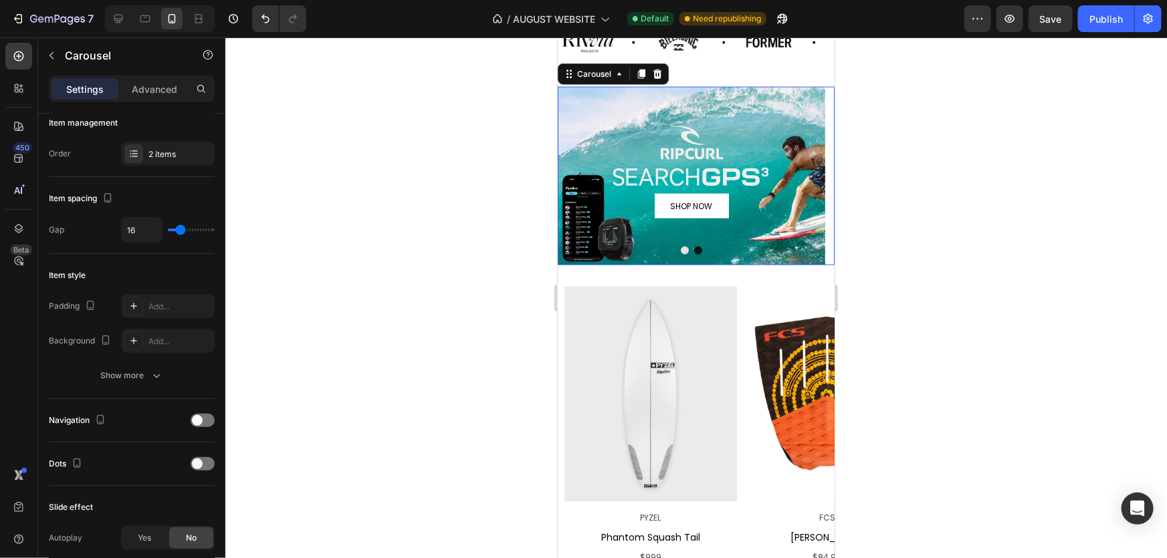
scroll to position [0, 0]
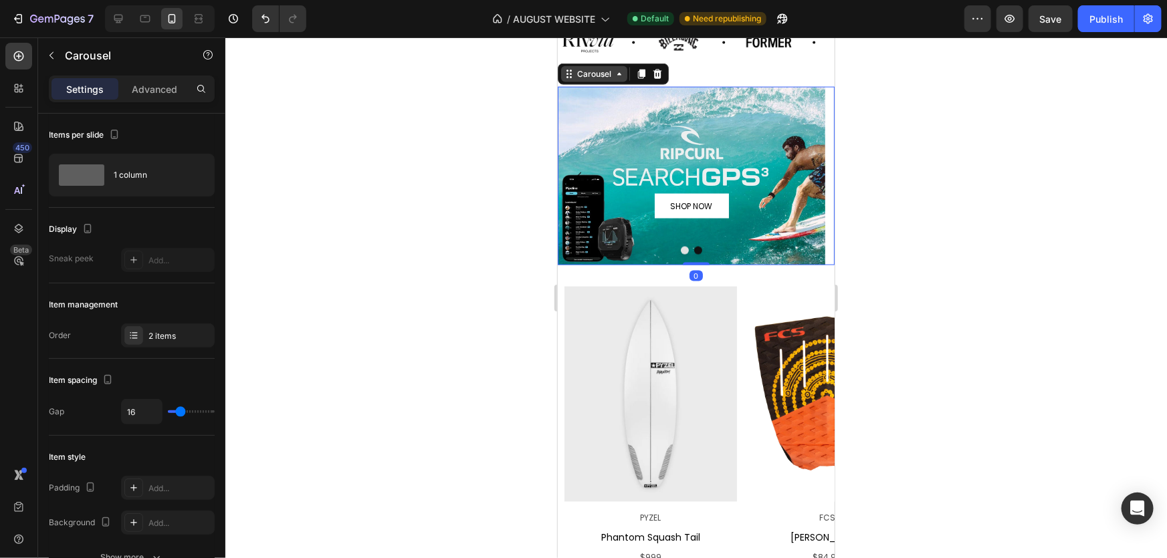
click at [606, 76] on div "Carousel" at bounding box center [593, 74] width 39 height 12
click at [174, 341] on div "2 items" at bounding box center [179, 336] width 63 height 12
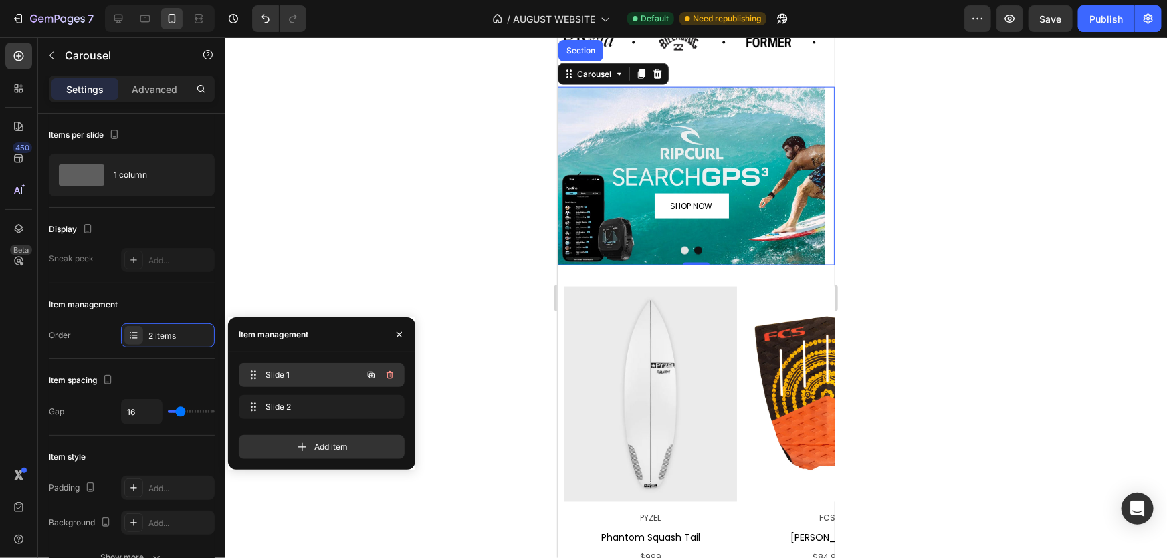
click at [294, 383] on div "Slide 1 Slide 1" at bounding box center [303, 375] width 118 height 19
click at [294, 421] on div "Slide 2 Slide 2" at bounding box center [322, 409] width 166 height 29
click at [295, 407] on span "Slide 2" at bounding box center [312, 407] width 99 height 12
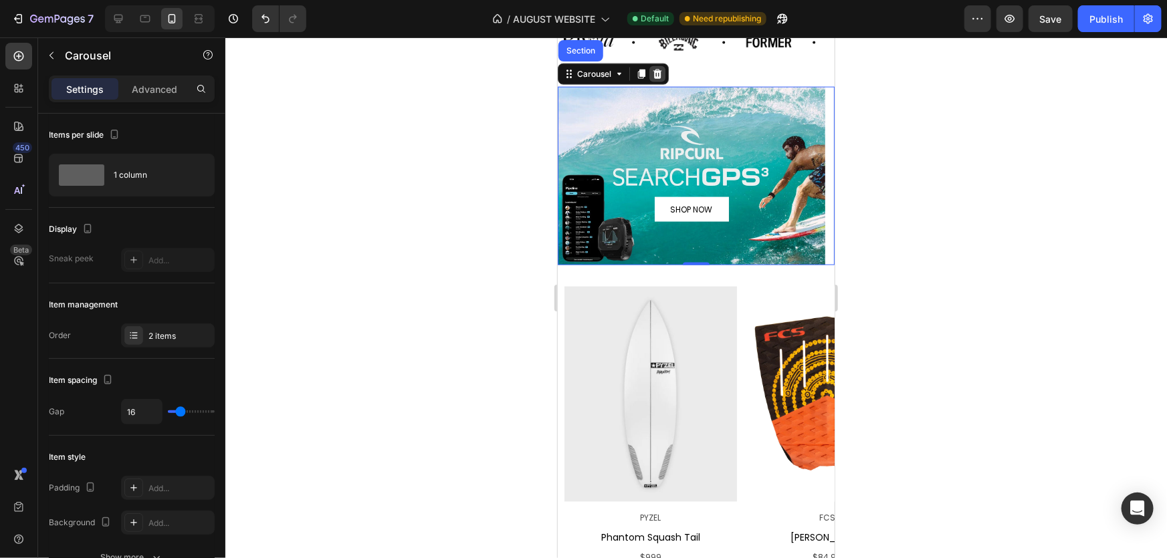
click at [655, 72] on icon at bounding box center [657, 73] width 9 height 9
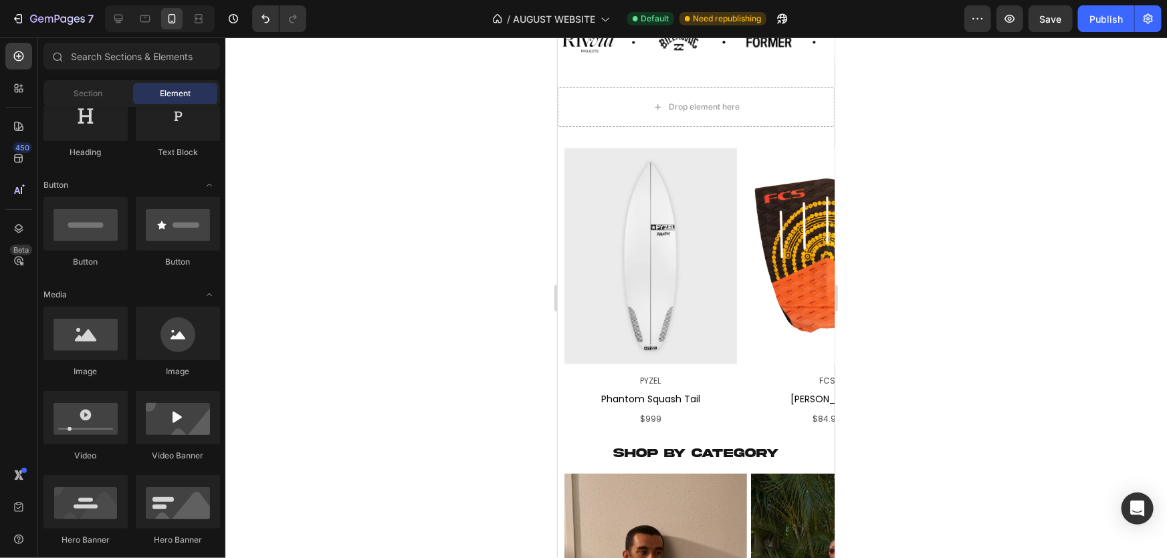
click at [257, 34] on div "7 / AUGUST WEBSITE Default Need republishing Preview Save Publish" at bounding box center [583, 19] width 1167 height 38
click at [262, 27] on button "Undo/Redo" at bounding box center [265, 18] width 27 height 27
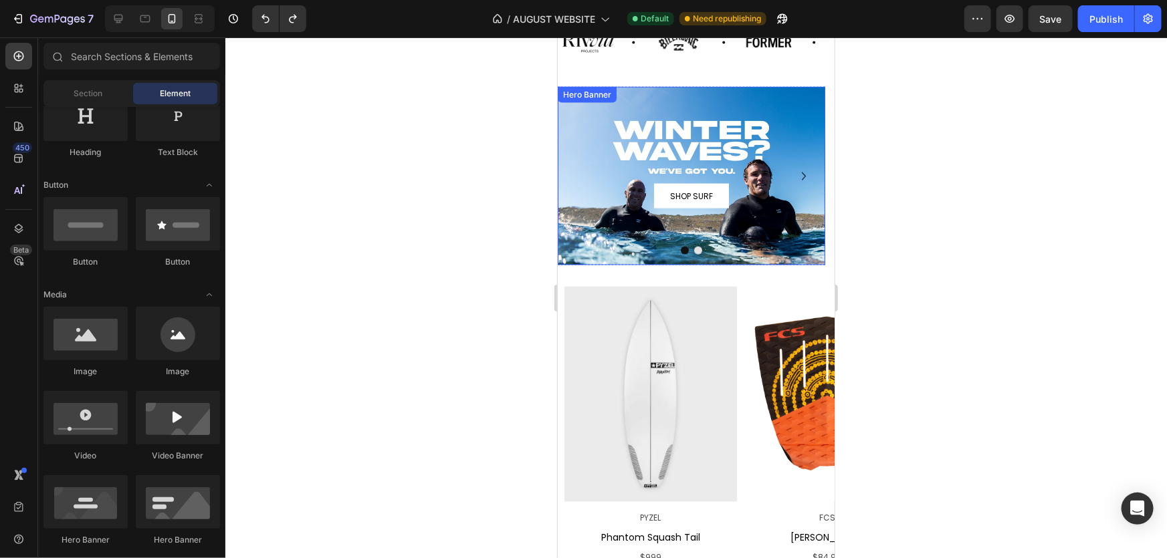
click at [720, 132] on div "SHOP SURF Button" at bounding box center [691, 175] width 268 height 87
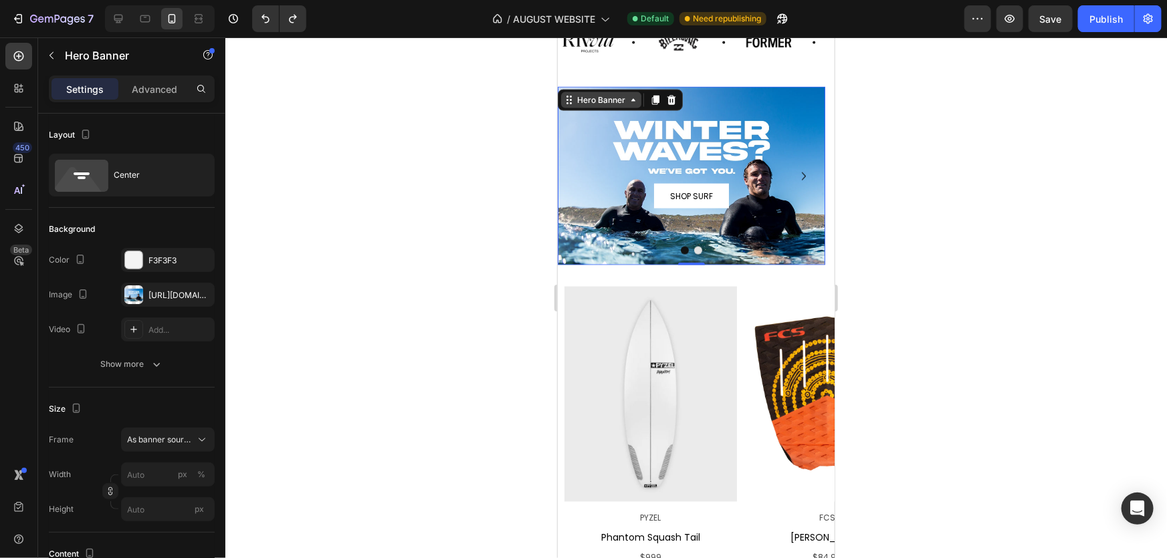
click at [607, 103] on div "Hero Banner" at bounding box center [601, 100] width 54 height 12
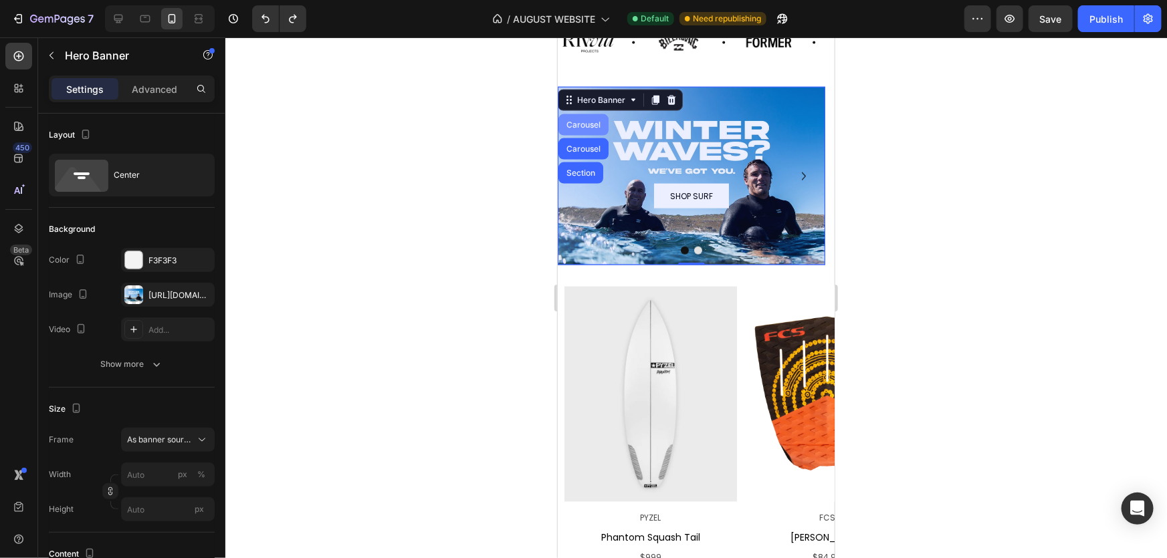
click at [586, 129] on div "Carousel" at bounding box center [583, 124] width 50 height 21
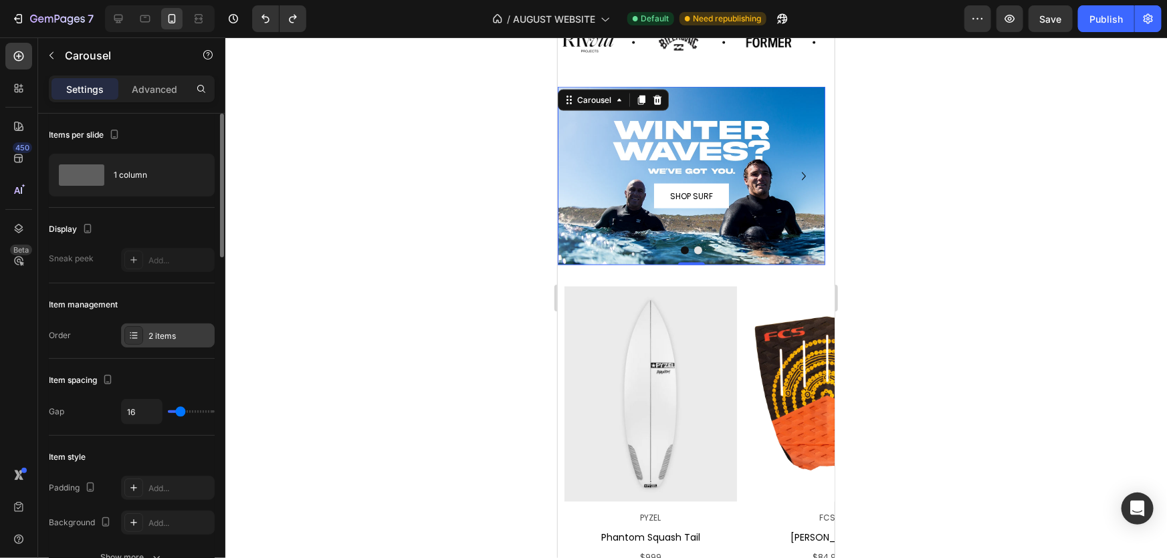
click at [163, 338] on div "2 items" at bounding box center [179, 336] width 63 height 12
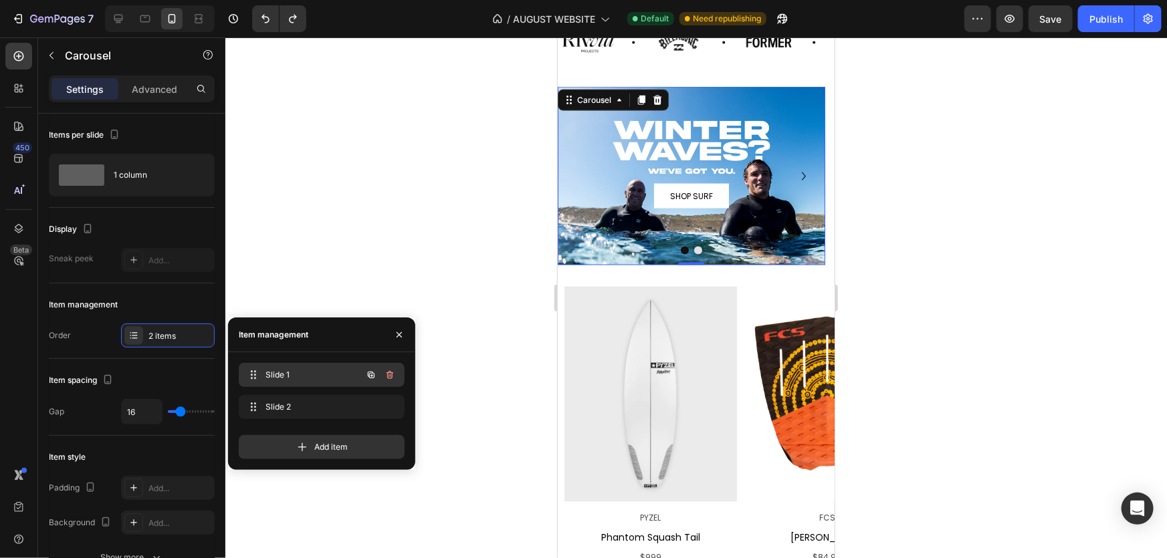
click at [273, 381] on span "Slide 1" at bounding box center [304, 375] width 76 height 12
click at [294, 405] on span "Slide 2" at bounding box center [304, 407] width 76 height 12
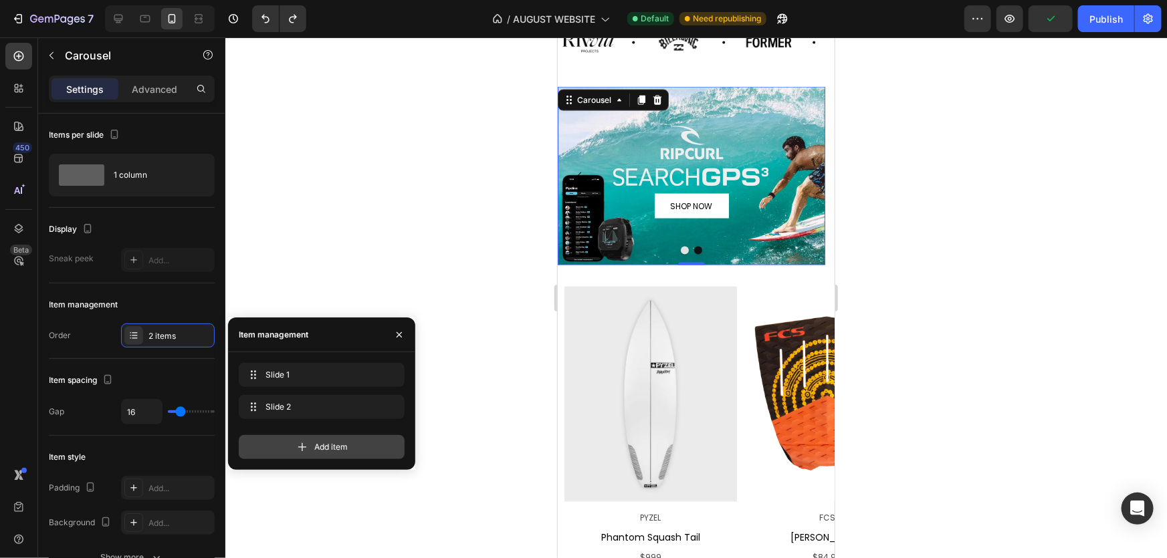
click at [332, 448] on span "Add item" at bounding box center [330, 447] width 33 height 12
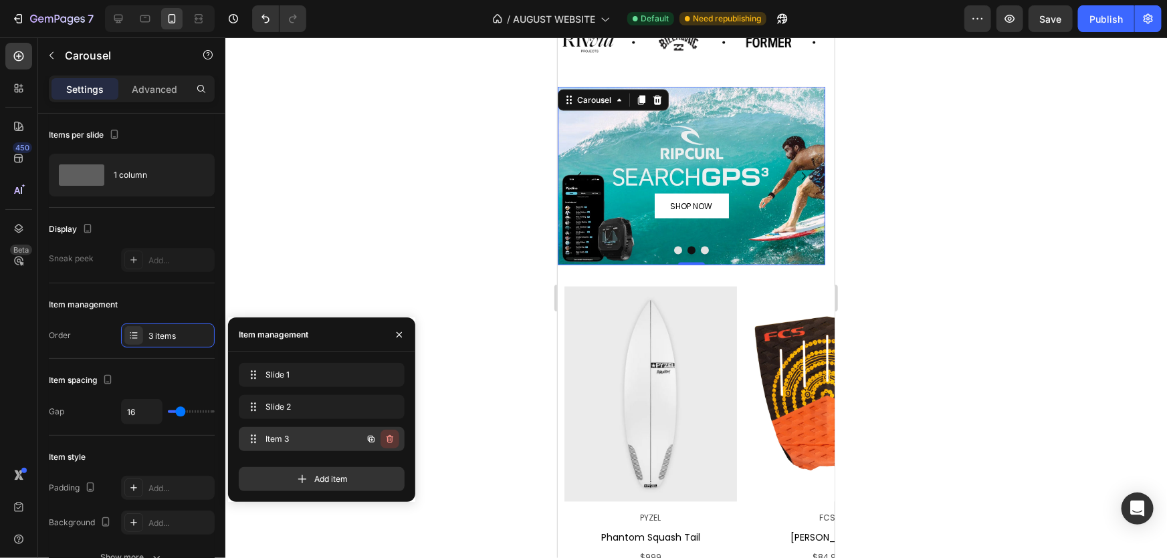
click at [389, 440] on icon "button" at bounding box center [389, 440] width 1 height 3
click at [385, 437] on div "Delete" at bounding box center [381, 439] width 25 height 12
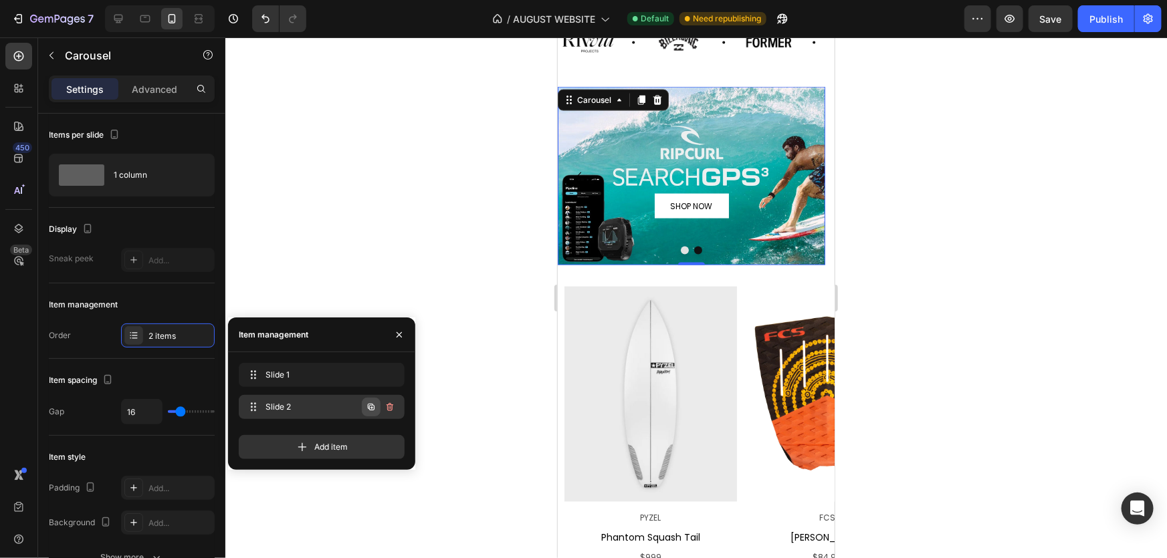
click at [374, 410] on icon "button" at bounding box center [371, 407] width 7 height 7
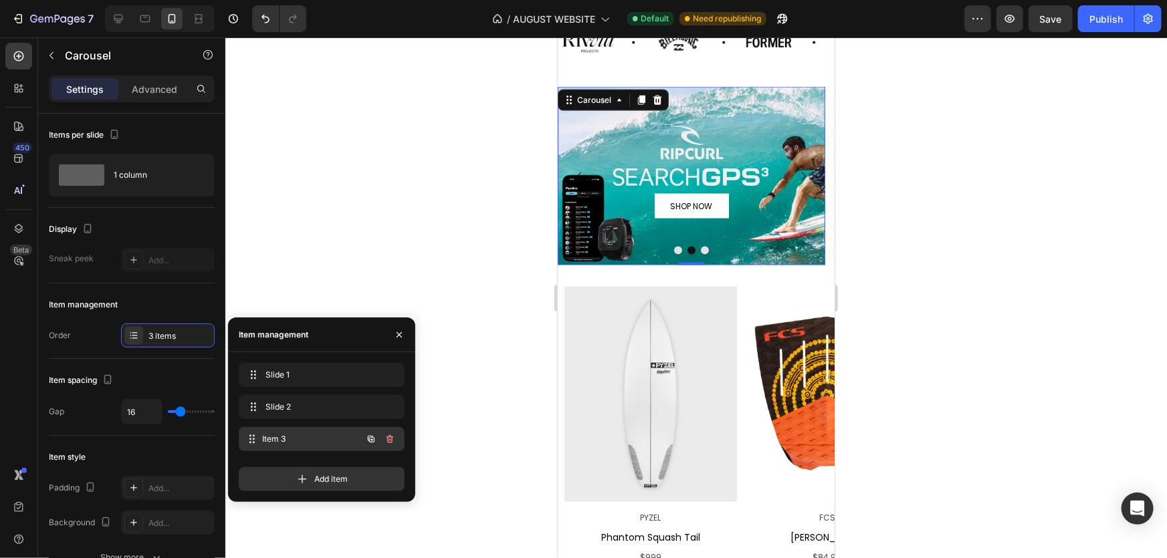
click at [294, 444] on span "Item 3" at bounding box center [312, 439] width 99 height 12
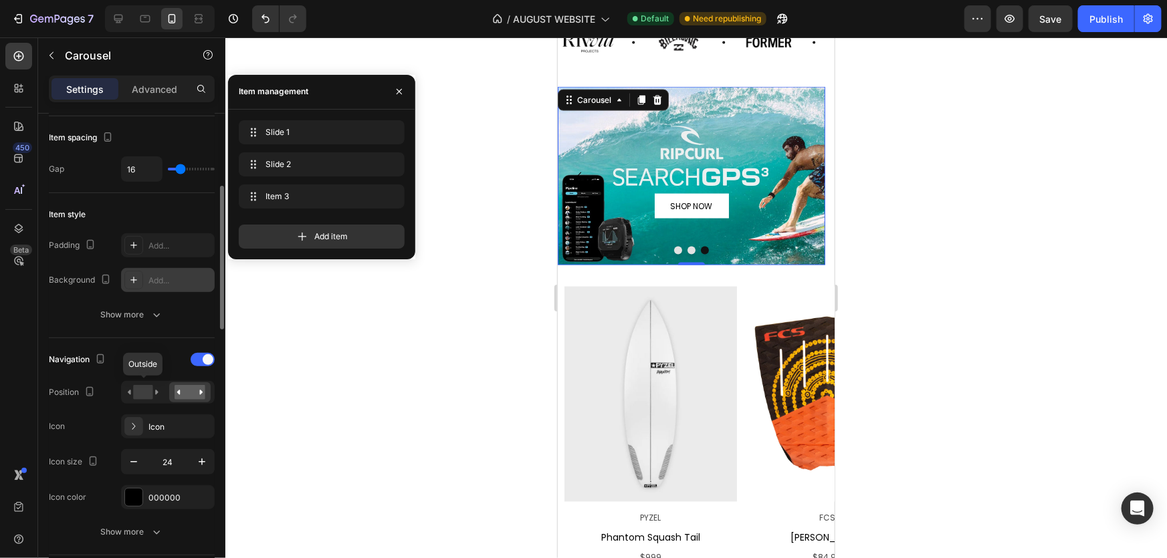
scroll to position [425, 0]
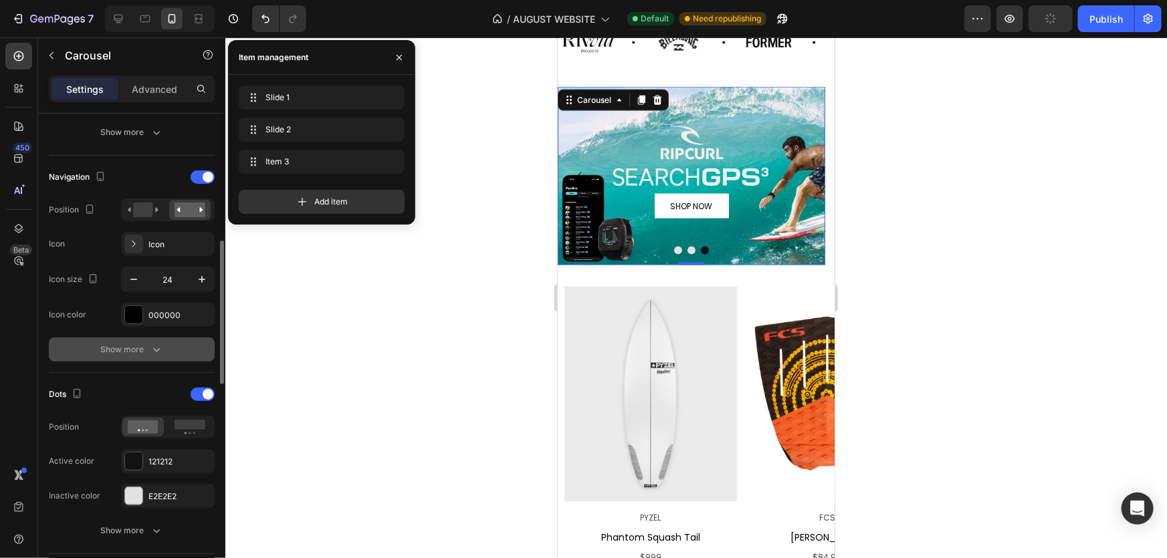
click at [141, 352] on div "Show more" at bounding box center [132, 349] width 62 height 13
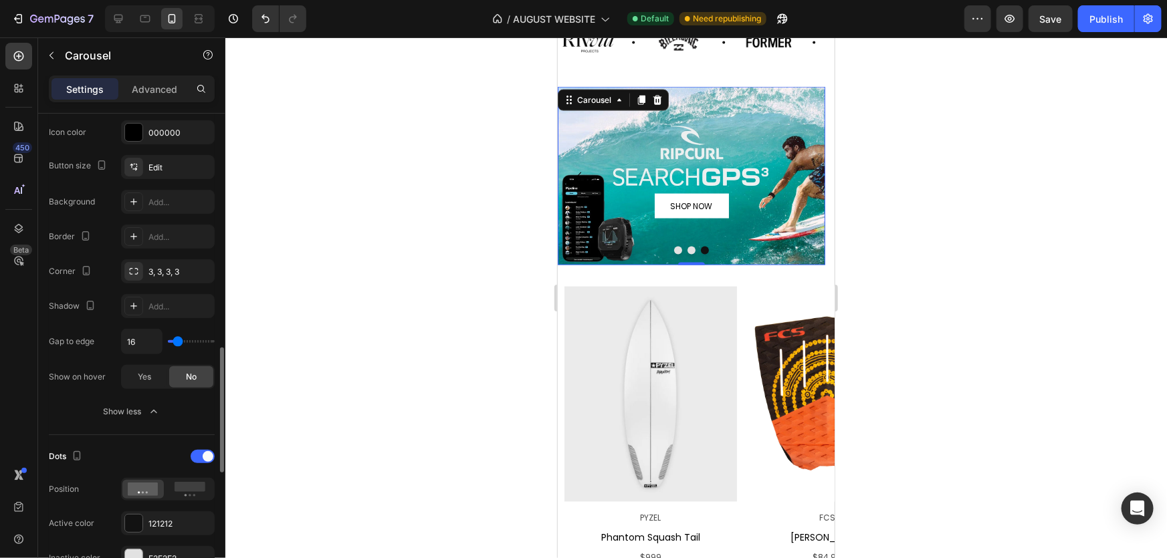
scroll to position [790, 0]
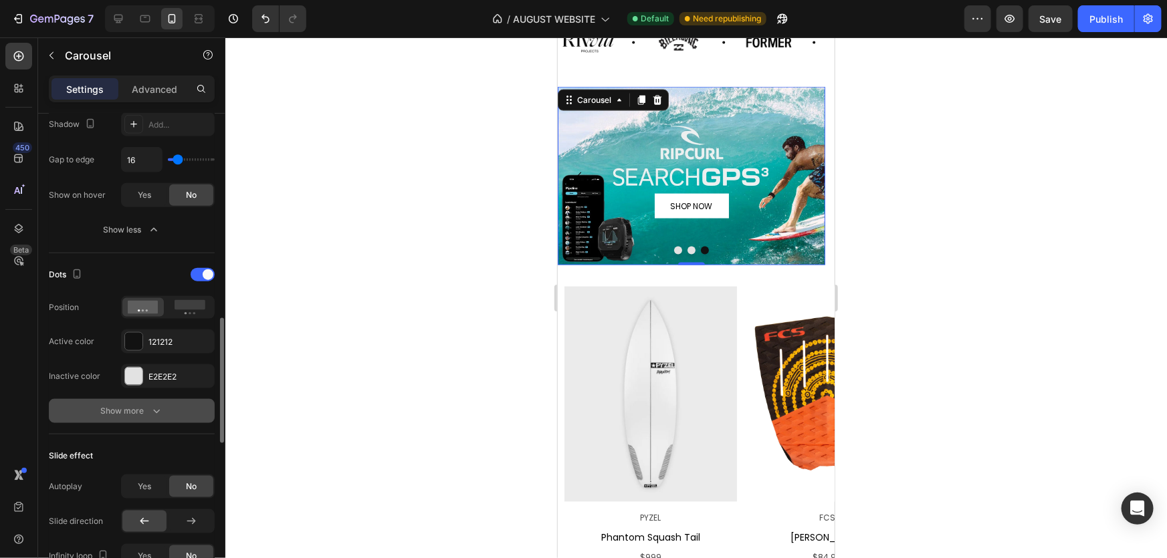
click at [114, 401] on button "Show more" at bounding box center [132, 411] width 166 height 24
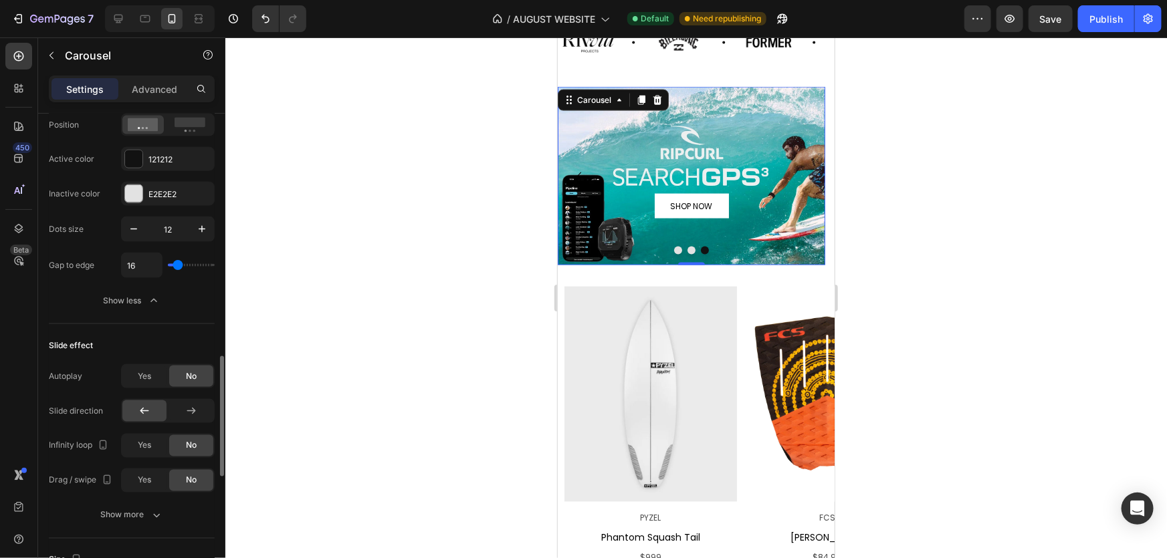
scroll to position [1033, 0]
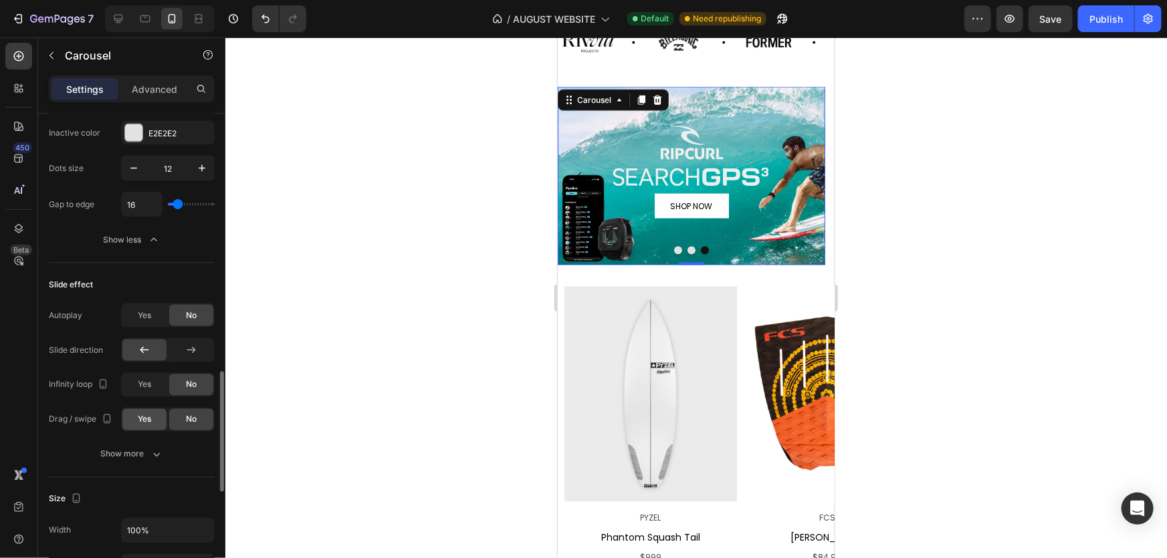
click at [143, 418] on span "Yes" at bounding box center [144, 420] width 13 height 12
click at [708, 120] on div "Background Image" at bounding box center [691, 175] width 268 height 179
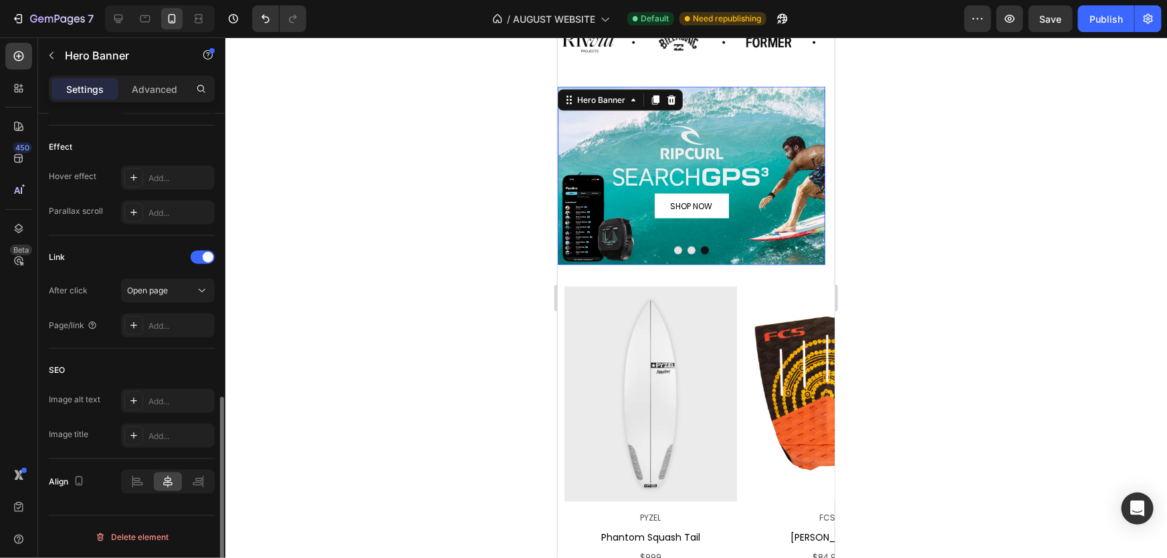
scroll to position [0, 0]
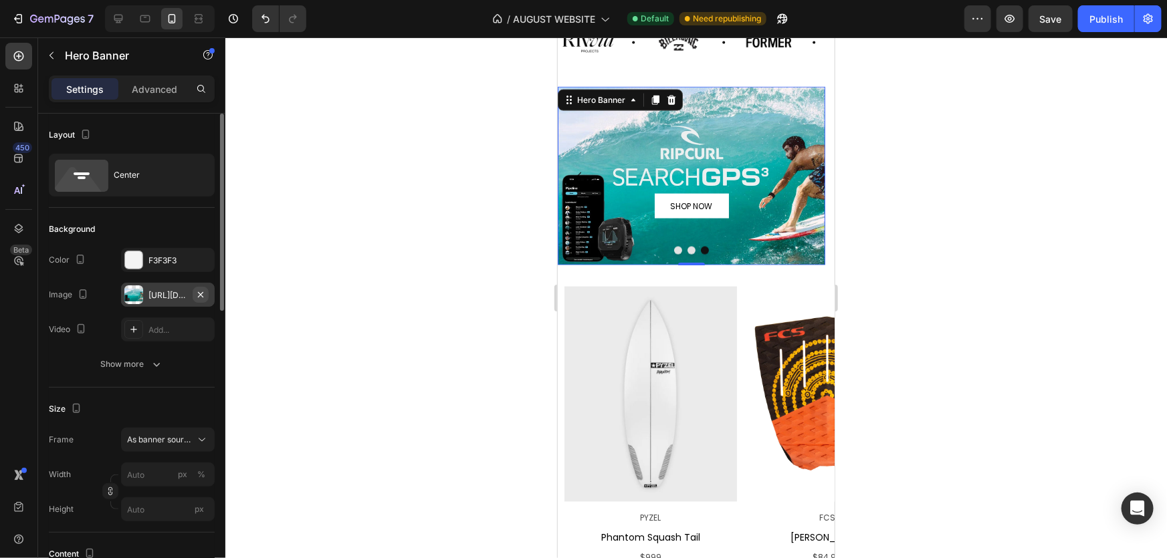
click at [200, 293] on icon "button" at bounding box center [200, 294] width 5 height 5
type input "100"
type input "Auto"
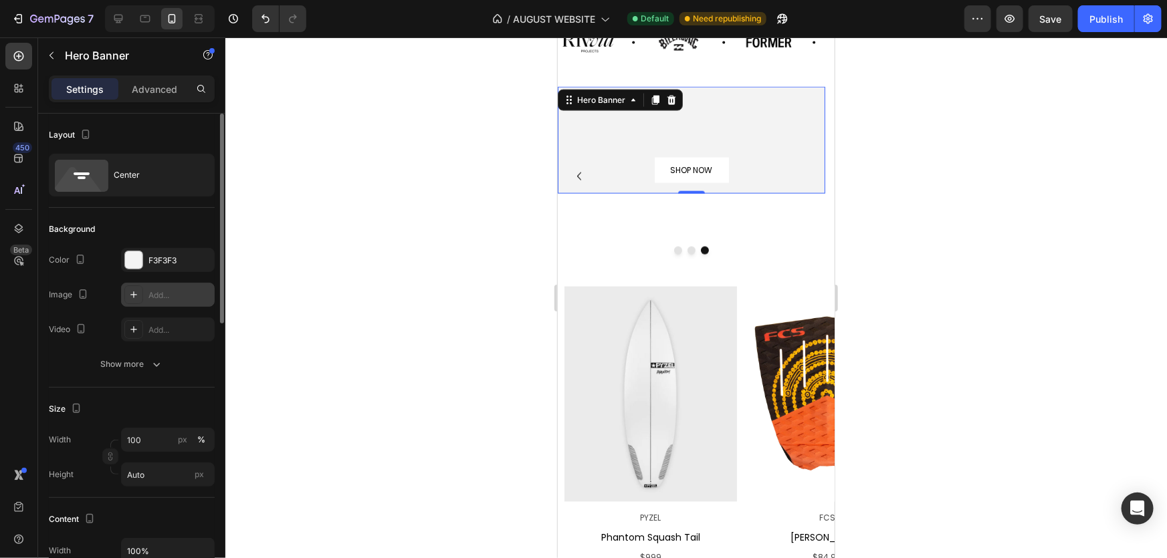
click at [160, 298] on div "Add..." at bounding box center [179, 296] width 63 height 12
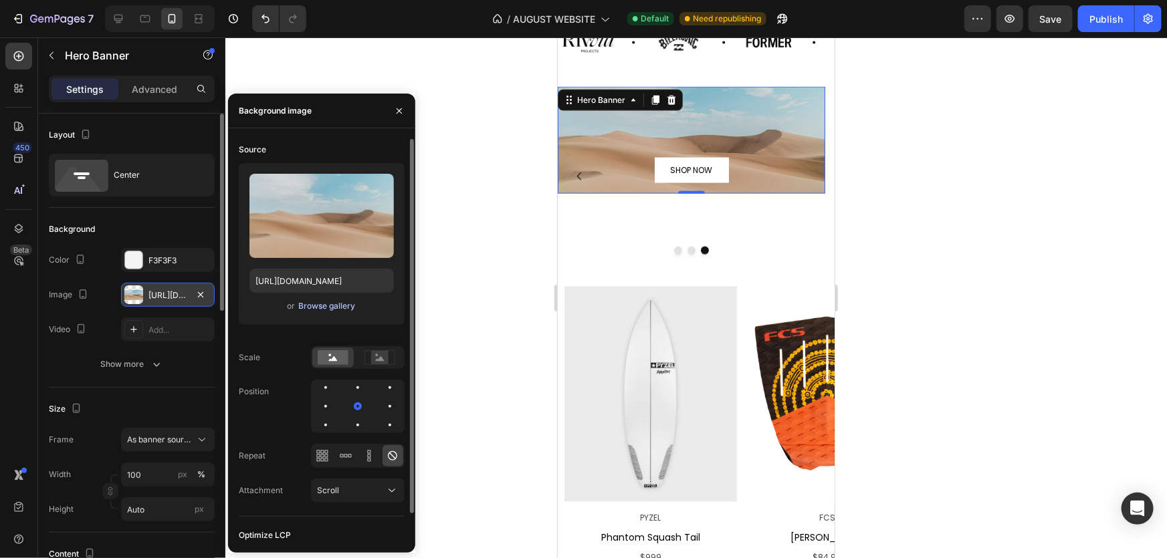
click at [313, 309] on div "Browse gallery" at bounding box center [326, 306] width 57 height 12
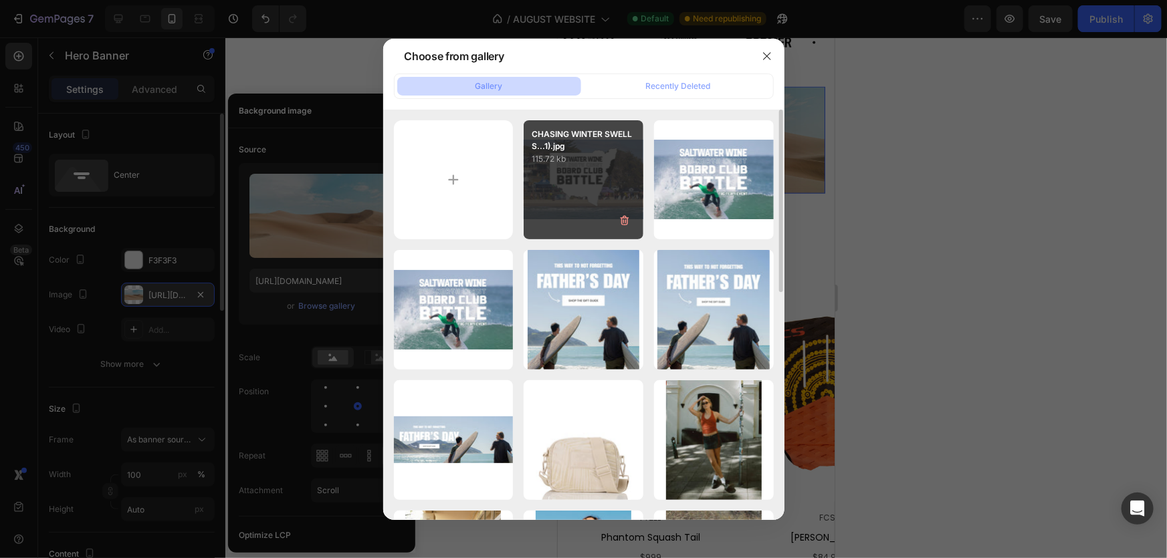
click at [580, 163] on p "115.72 kb" at bounding box center [584, 158] width 104 height 13
type input "[URL][DOMAIN_NAME]"
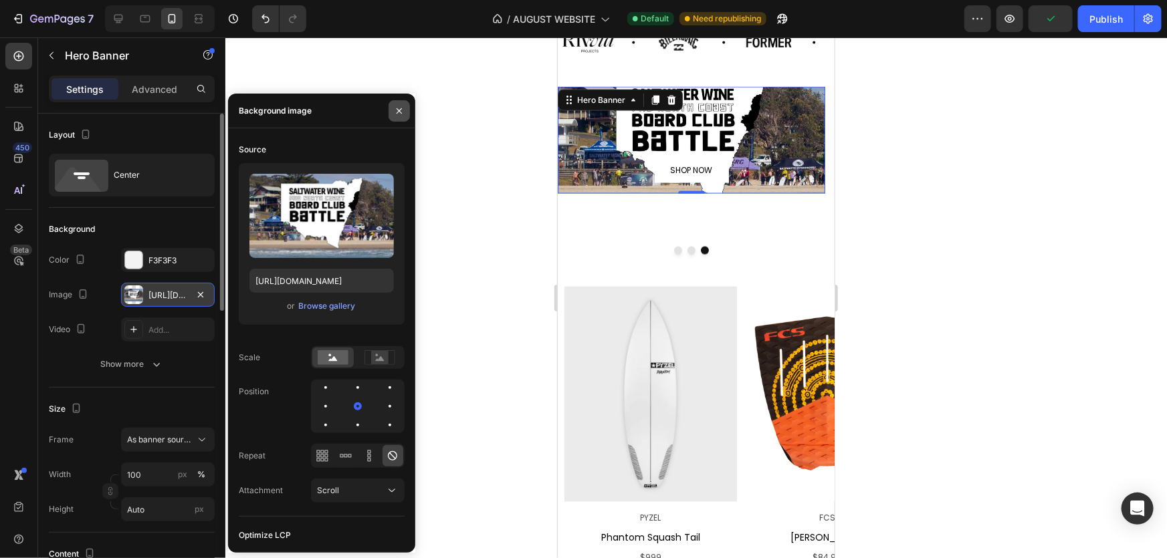
click at [397, 107] on icon "button" at bounding box center [399, 111] width 11 height 11
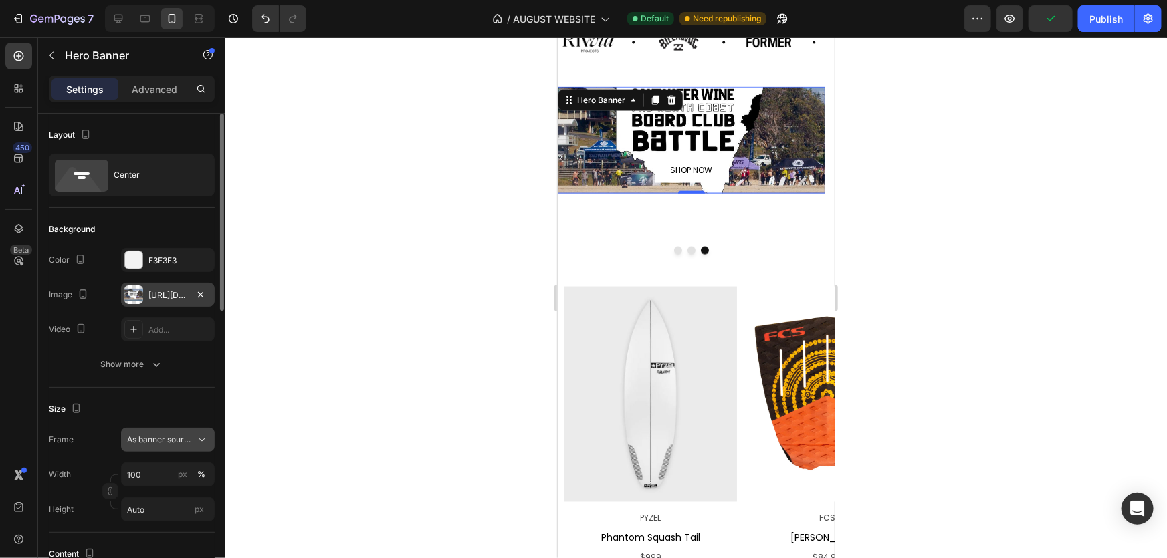
click at [166, 447] on button "As banner source" at bounding box center [168, 440] width 94 height 24
click at [148, 494] on span "Custom" at bounding box center [140, 496] width 29 height 12
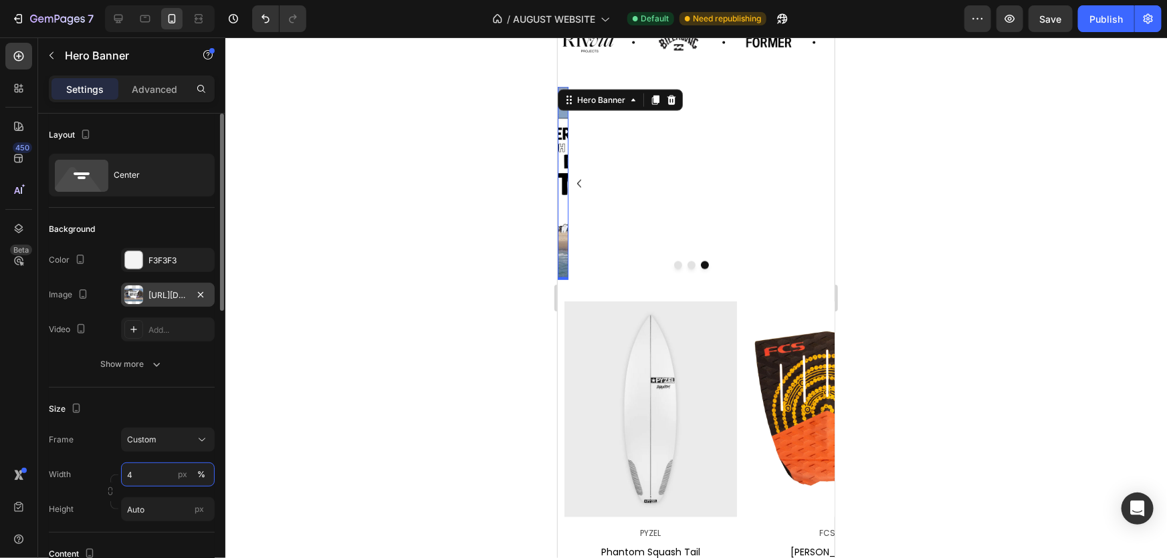
type input "4"
click at [153, 452] on div "Frame Custom Width 4 px % Height Auto px" at bounding box center [132, 475] width 166 height 94
click at [157, 445] on div "Custom" at bounding box center [160, 440] width 66 height 12
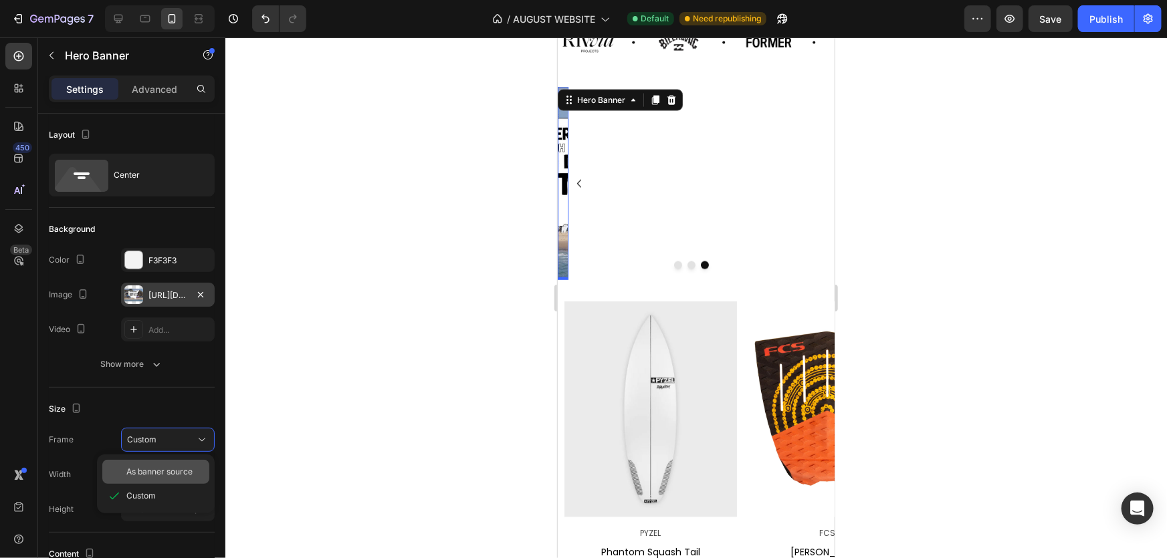
click at [149, 472] on span "As banner source" at bounding box center [159, 472] width 66 height 12
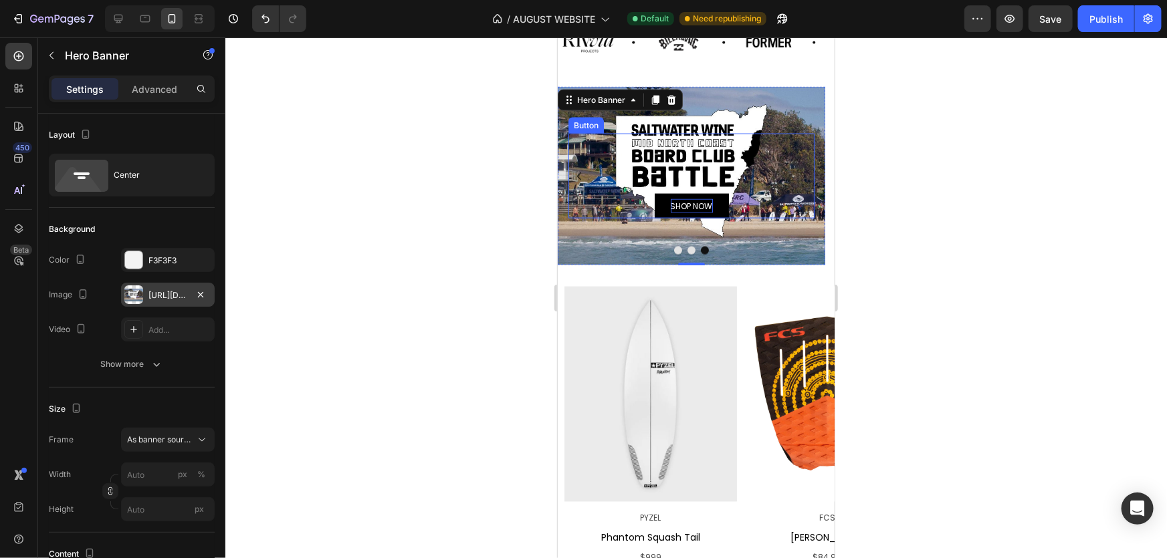
click at [687, 199] on p "SHOP NOW" at bounding box center [691, 206] width 42 height 15
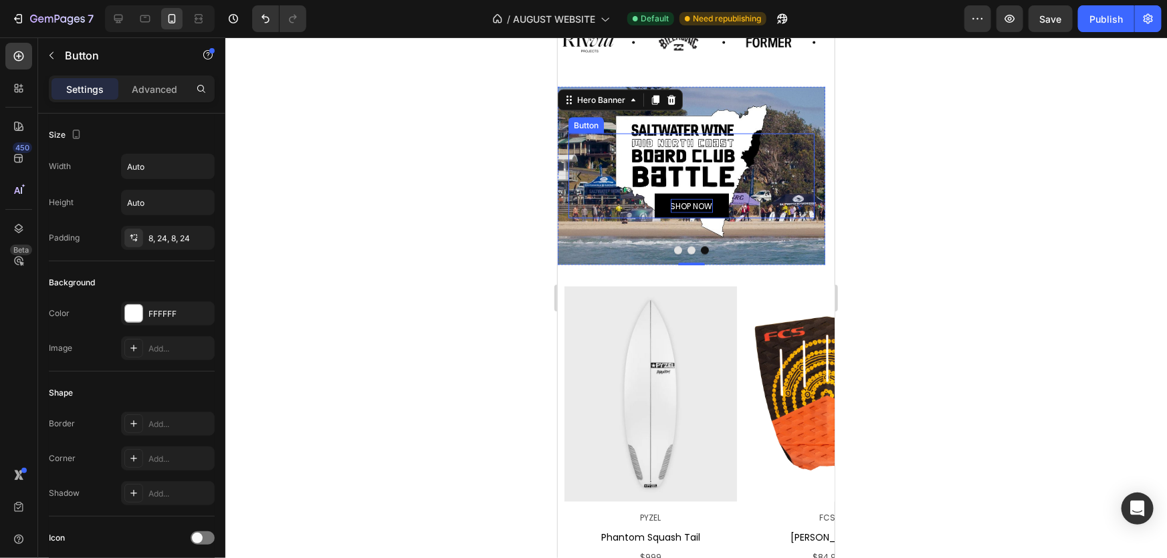
click at [687, 199] on p "SHOP NOW" at bounding box center [691, 206] width 42 height 15
click at [611, 211] on div "LEARN MORE Button 0" at bounding box center [691, 176] width 246 height 86
click at [578, 223] on div "LEARN MORE Button 0" at bounding box center [691, 175] width 268 height 107
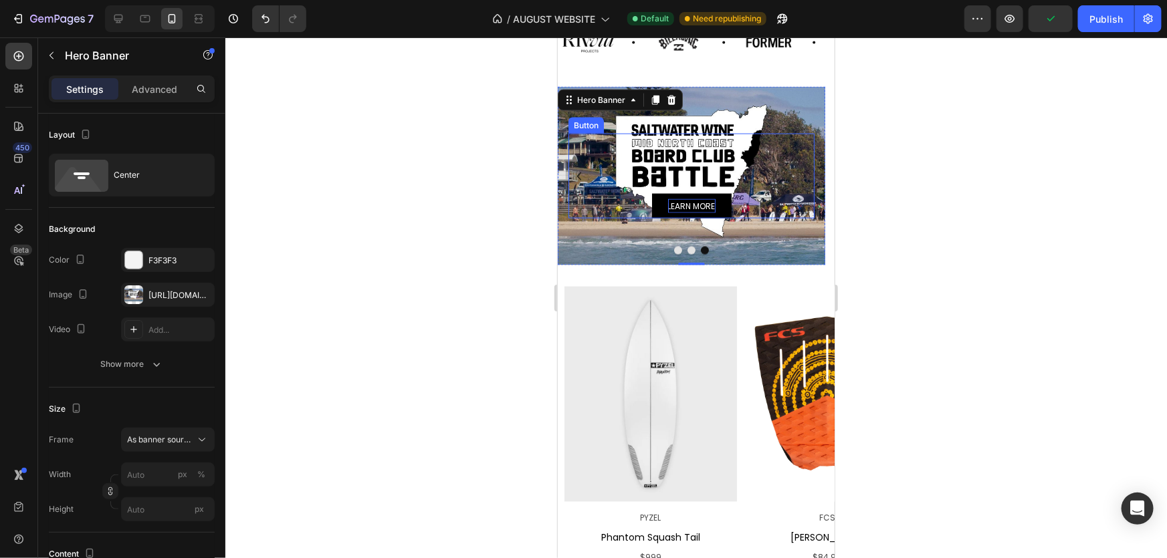
click at [665, 210] on link "LEARN MORE" at bounding box center [691, 205] width 80 height 25
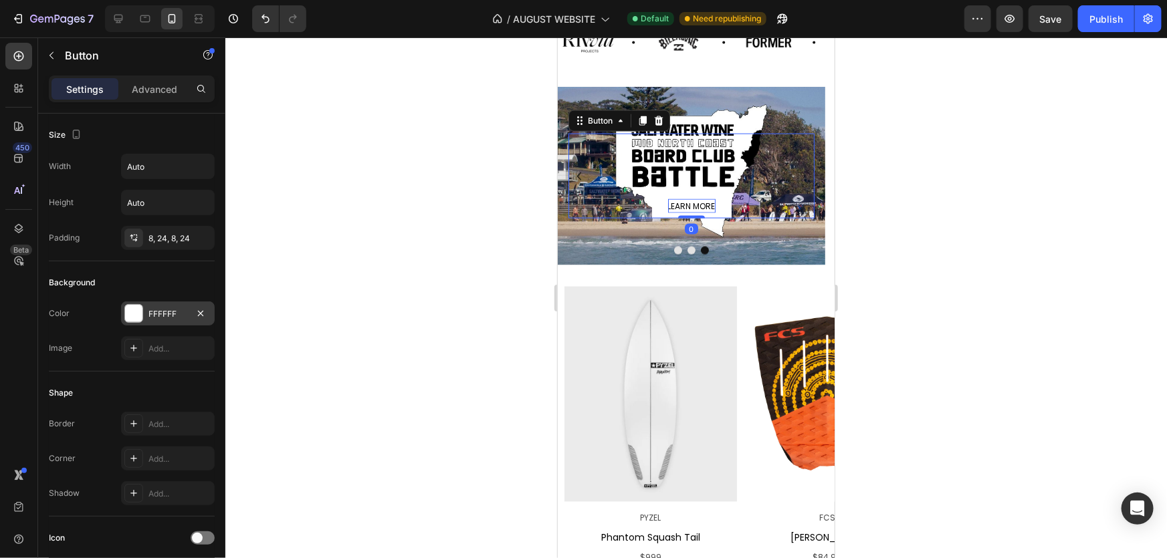
click at [138, 314] on div at bounding box center [133, 313] width 17 height 17
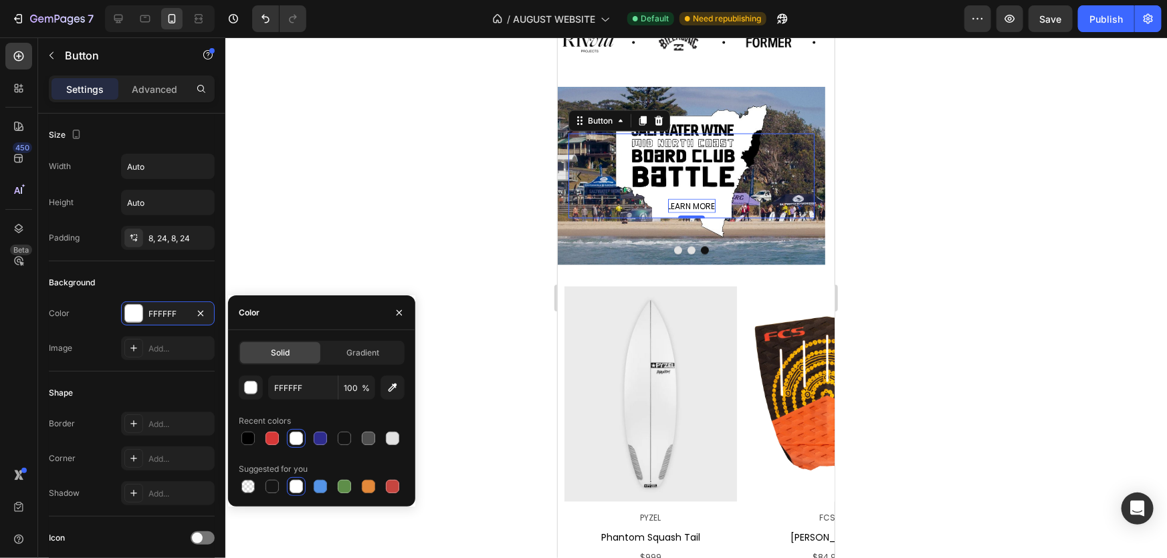
click at [251, 435] on div at bounding box center [247, 438] width 13 height 13
type input "000000"
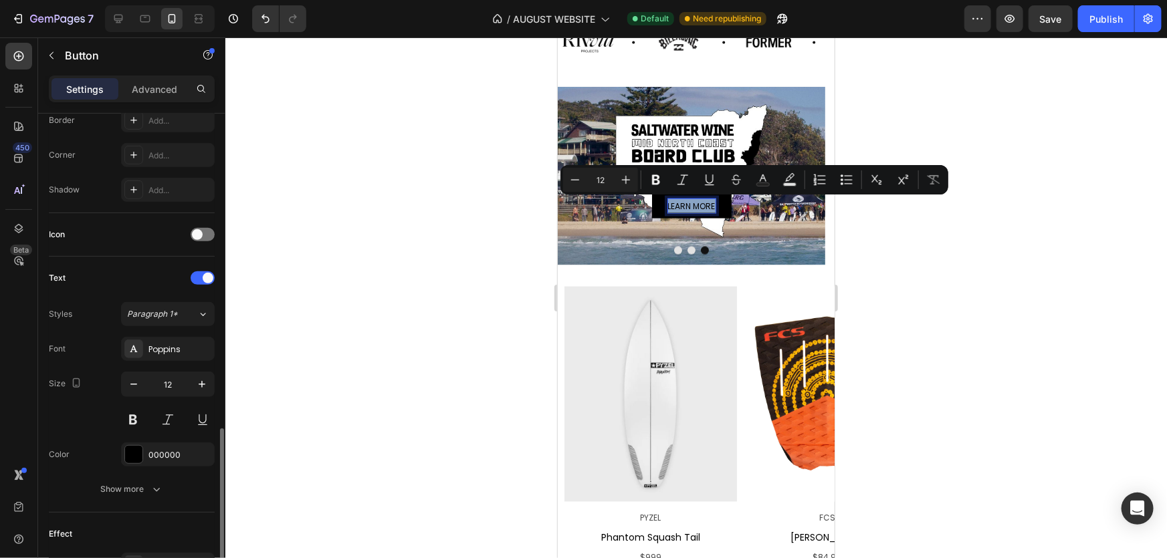
scroll to position [425, 0]
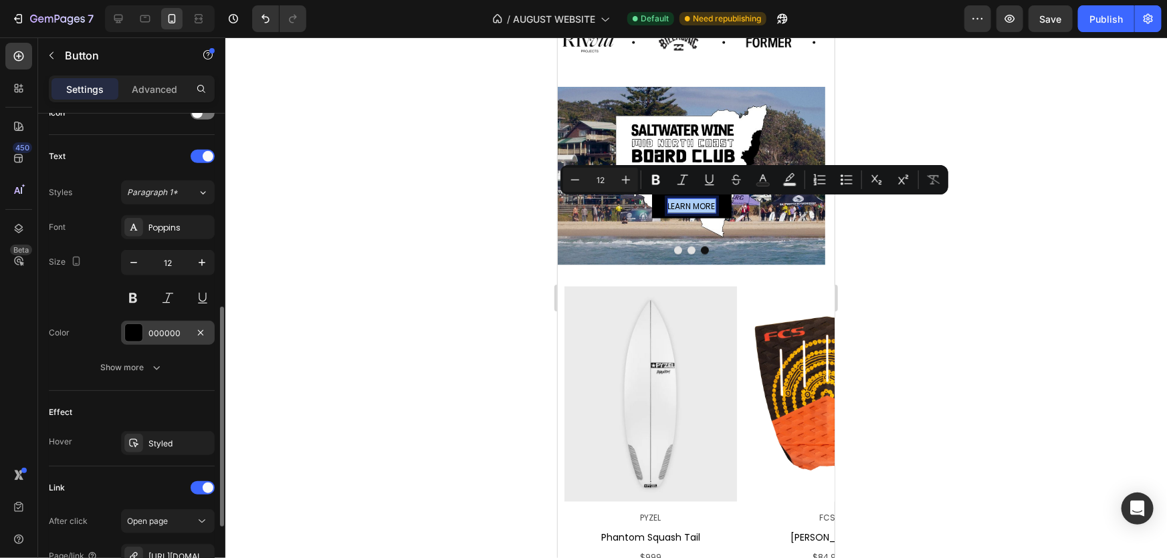
click at [136, 328] on div at bounding box center [133, 332] width 17 height 17
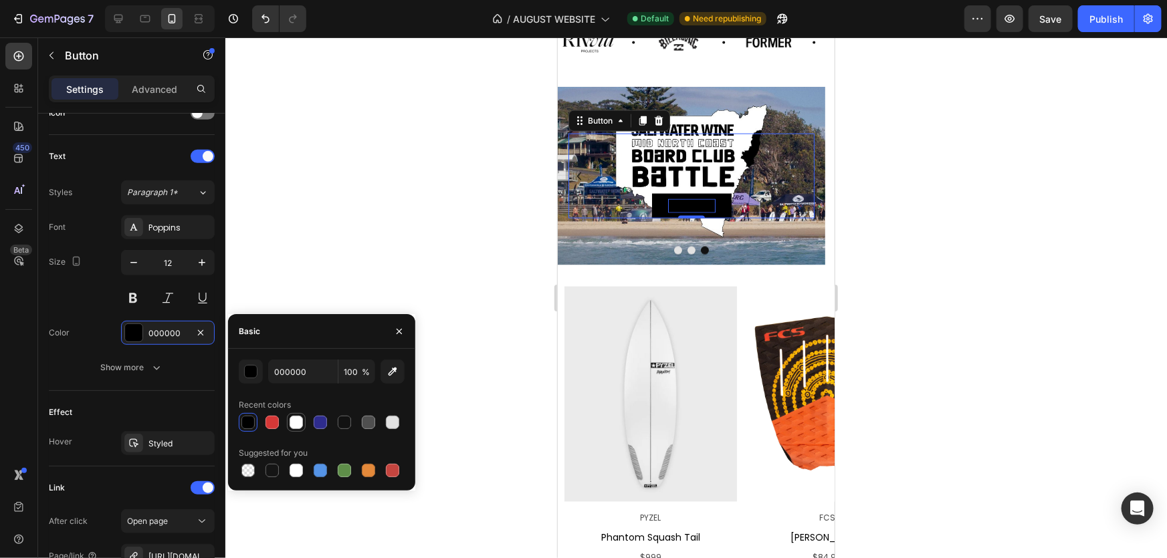
click at [290, 426] on div at bounding box center [296, 422] width 13 height 13
type input "FFFFFF"
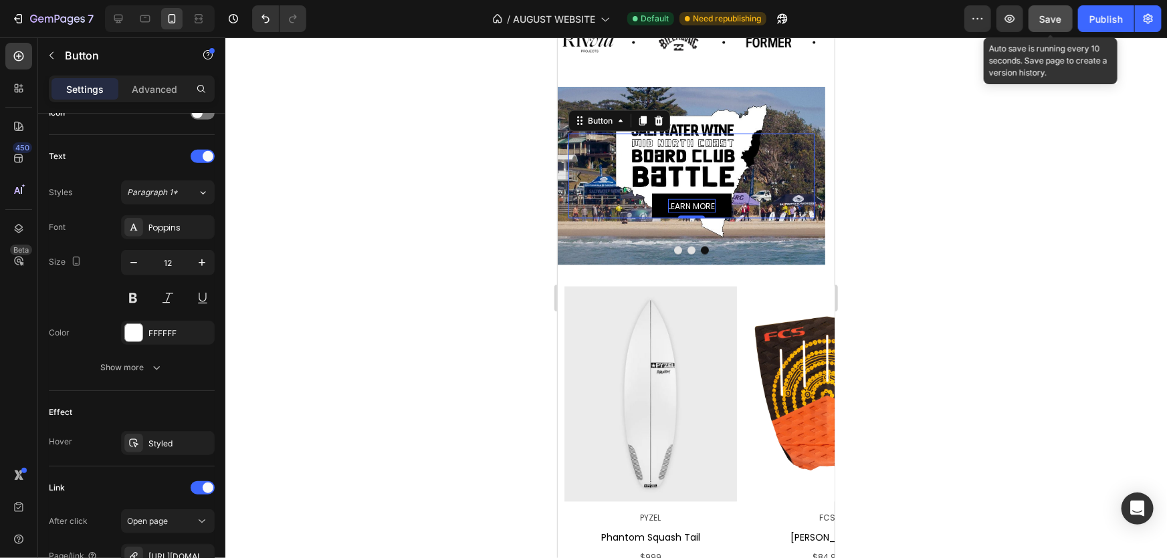
click at [1048, 25] on div "Save" at bounding box center [1051, 19] width 22 height 14
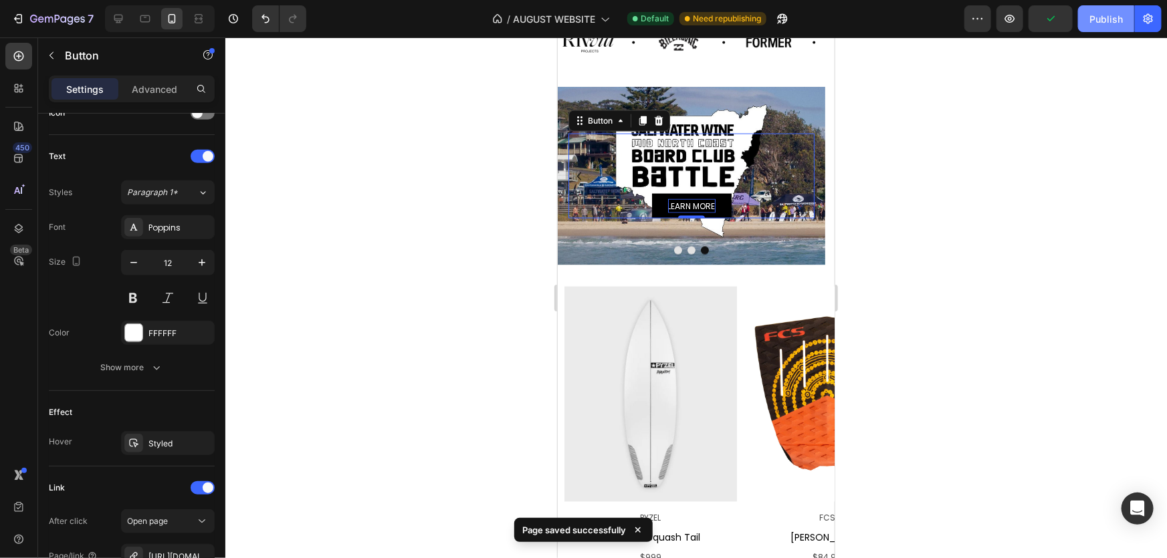
click at [1100, 22] on div "Publish" at bounding box center [1106, 19] width 33 height 14
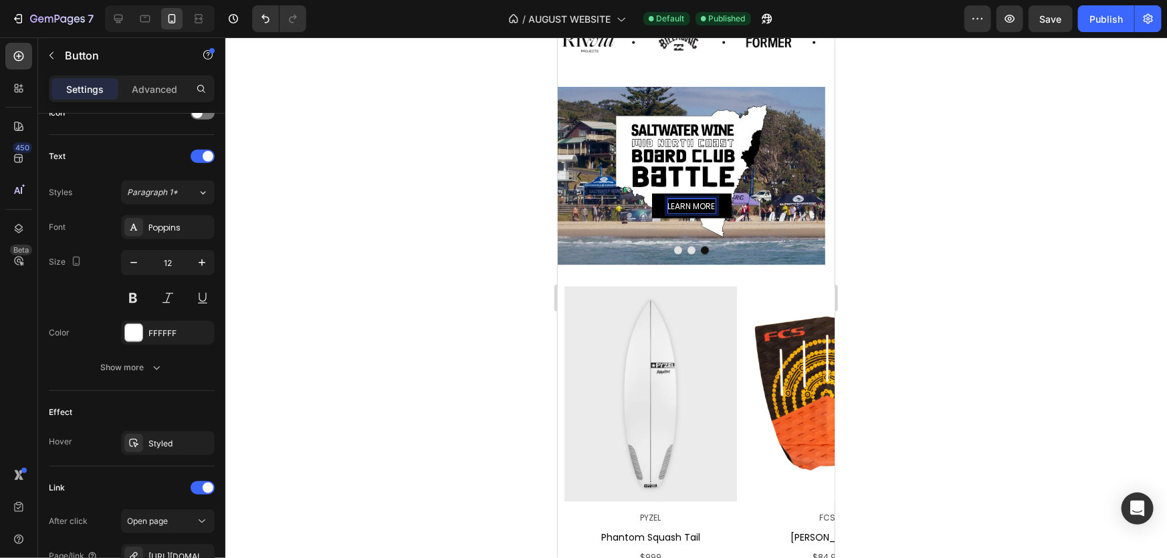
click at [720, 204] on link "LEARN MORE" at bounding box center [691, 205] width 80 height 25
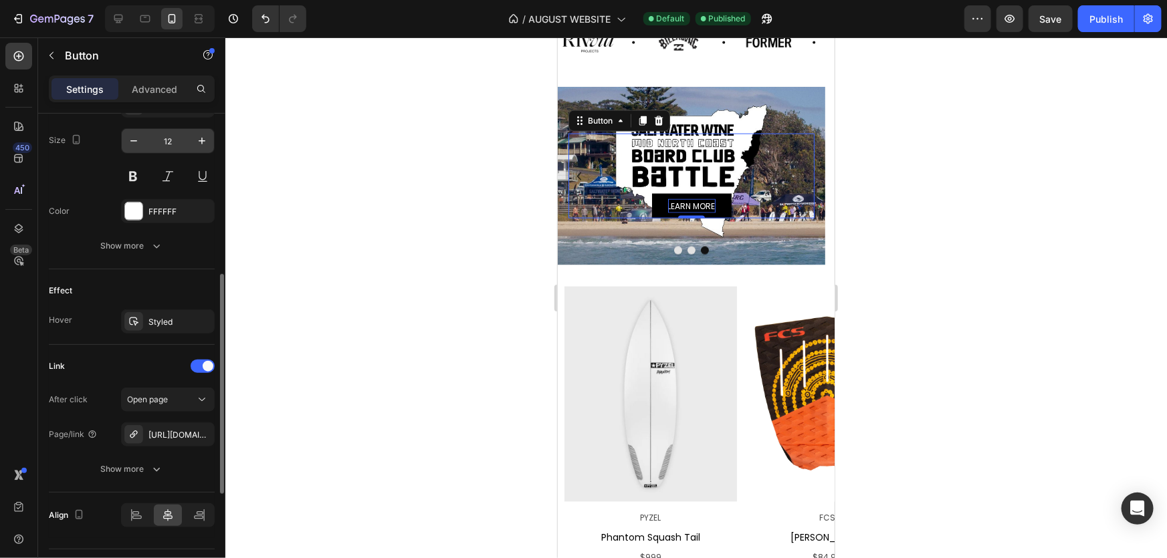
scroll to position [579, 0]
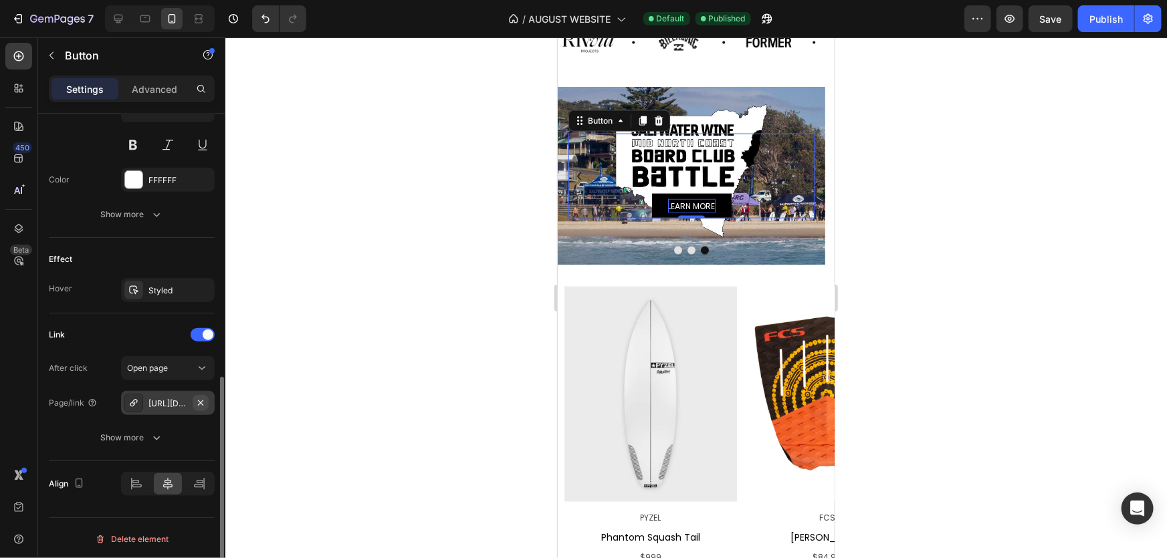
click at [205, 399] on icon "button" at bounding box center [200, 403] width 11 height 11
click at [187, 375] on div "Open page" at bounding box center [161, 369] width 68 height 12
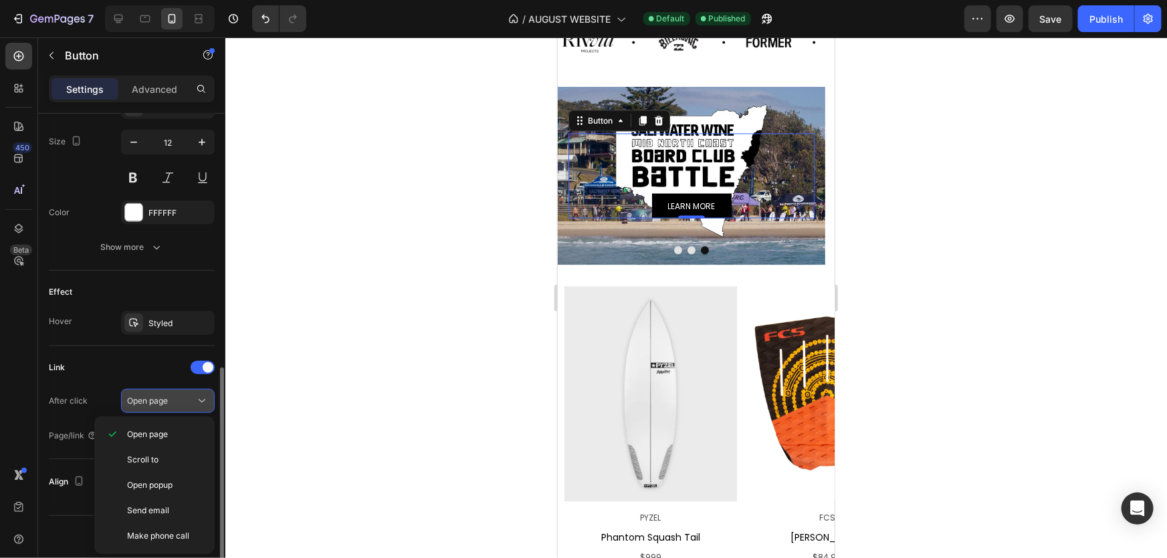
scroll to position [544, 0]
click at [188, 406] on div "Open page" at bounding box center [161, 403] width 68 height 12
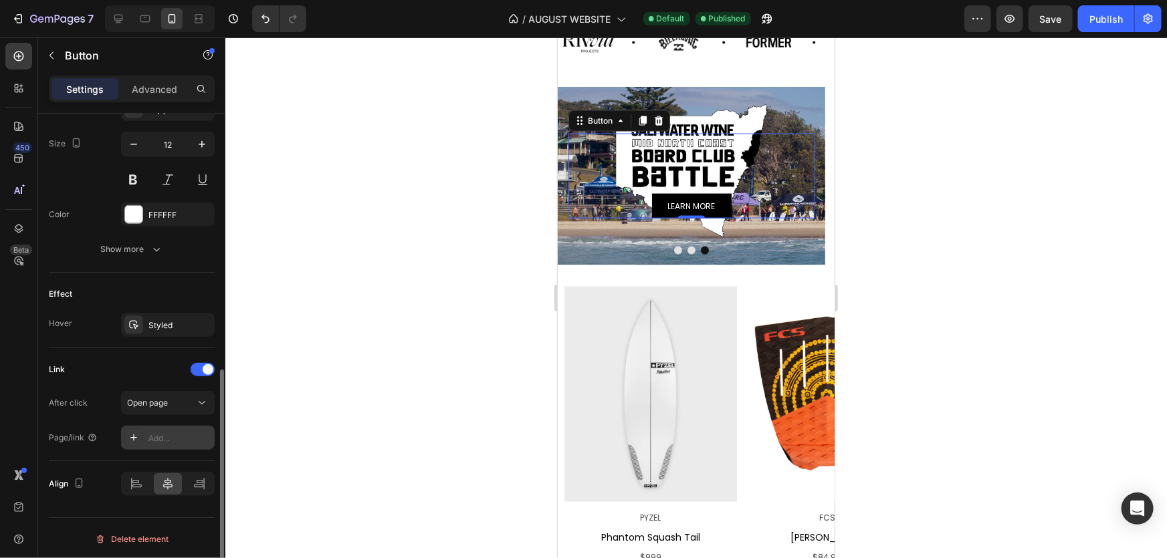
click at [178, 433] on div "Add..." at bounding box center [179, 439] width 63 height 12
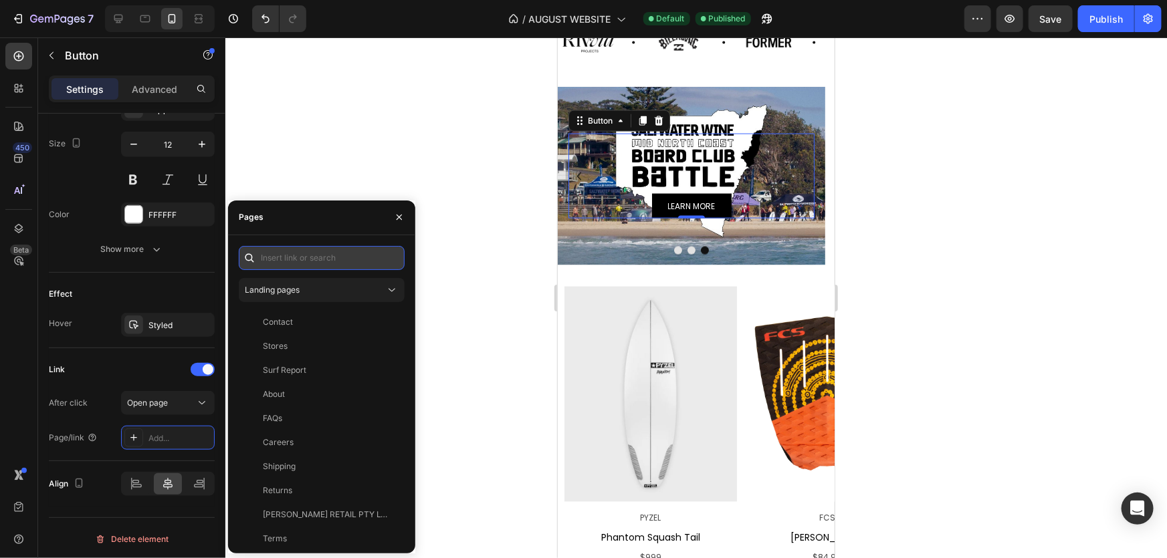
click at [306, 261] on input "text" at bounding box center [322, 258] width 166 height 24
paste input "[URL][DOMAIN_NAME]"
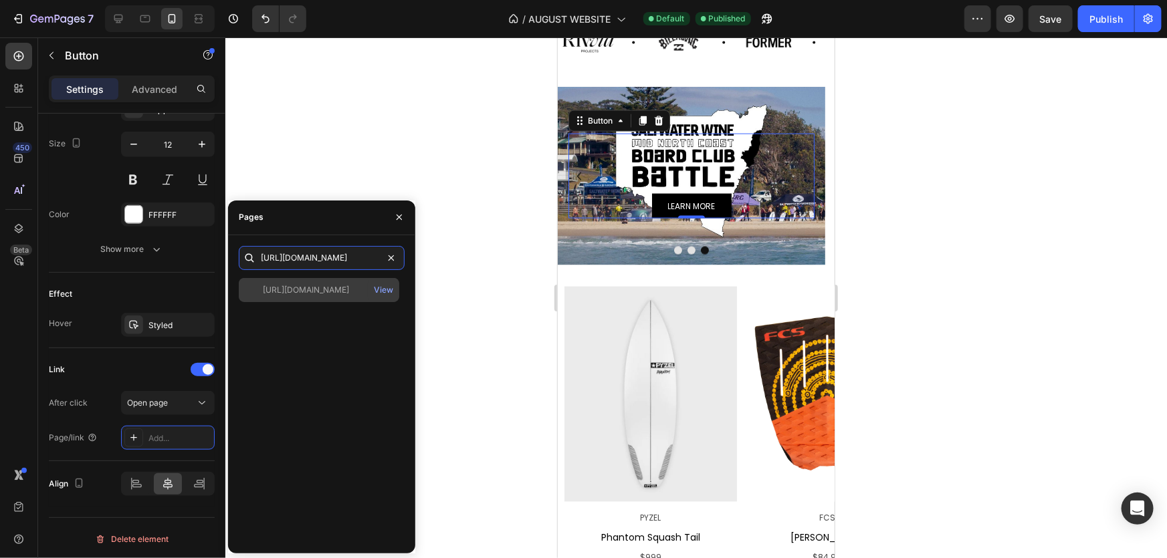
type input "[URL][DOMAIN_NAME]"
click at [342, 294] on div "[URL][DOMAIN_NAME]" at bounding box center [306, 290] width 86 height 12
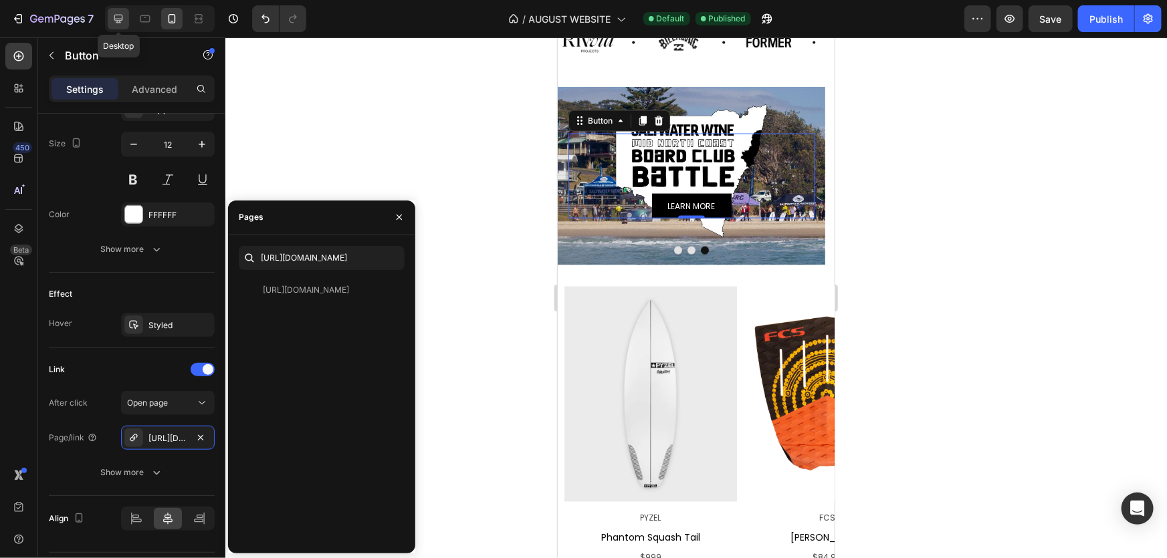
click at [123, 24] on icon at bounding box center [118, 18] width 13 height 13
type input "16"
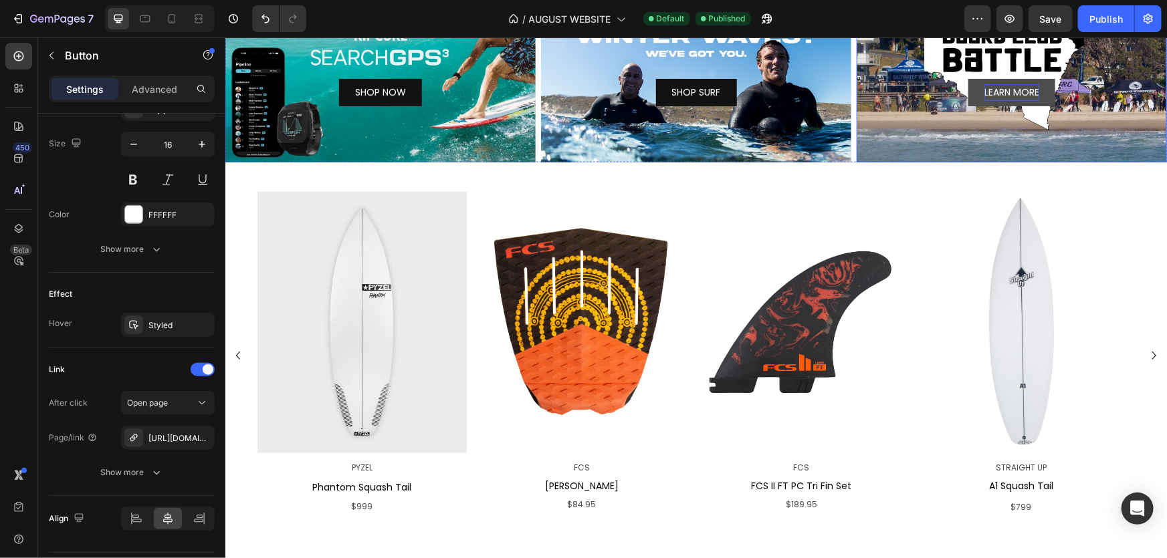
scroll to position [818, 0]
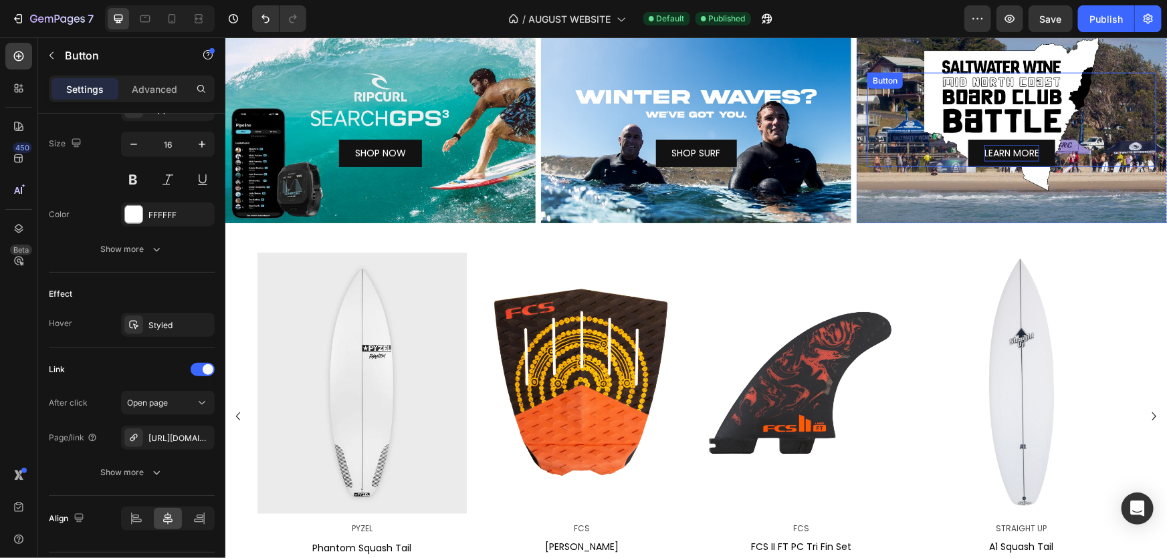
click at [954, 152] on div "LEARN MORE Button" at bounding box center [1011, 119] width 289 height 94
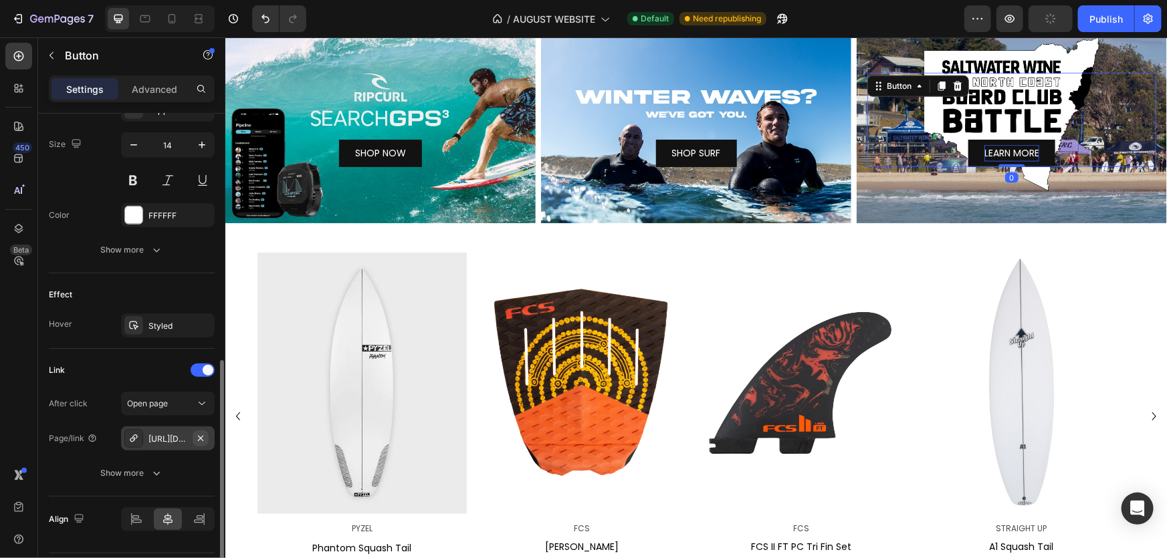
click at [198, 440] on icon "button" at bounding box center [200, 438] width 11 height 11
drag, startPoint x: 198, startPoint y: 440, endPoint x: 189, endPoint y: 442, distance: 9.6
click at [189, 442] on div "Add..." at bounding box center [179, 439] width 63 height 12
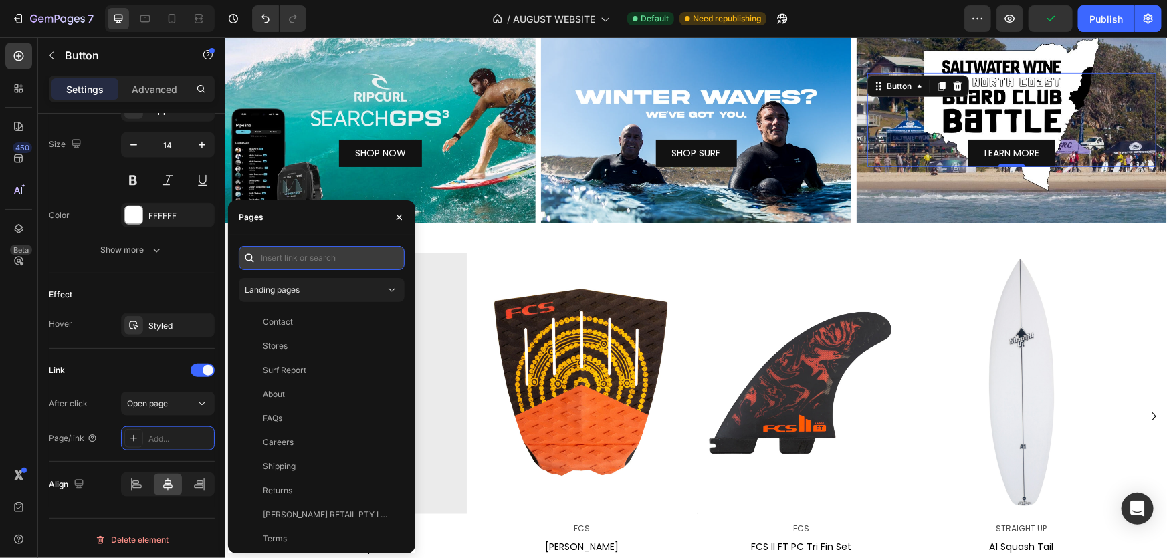
click at [322, 265] on input "text" at bounding box center [322, 258] width 166 height 24
paste input "[URL][DOMAIN_NAME]"
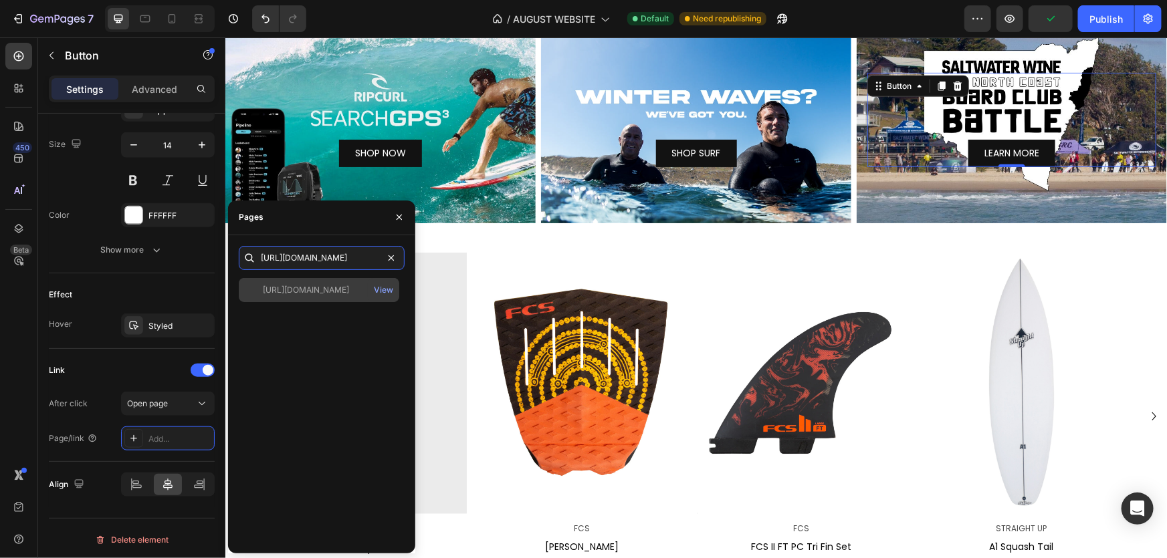
type input "[URL][DOMAIN_NAME]"
click at [319, 298] on div "[URL][DOMAIN_NAME] View" at bounding box center [319, 290] width 161 height 24
click at [305, 300] on div "[URL][DOMAIN_NAME] View" at bounding box center [319, 290] width 161 height 24
click at [349, 285] on div "[URL][DOMAIN_NAME]" at bounding box center [306, 290] width 86 height 12
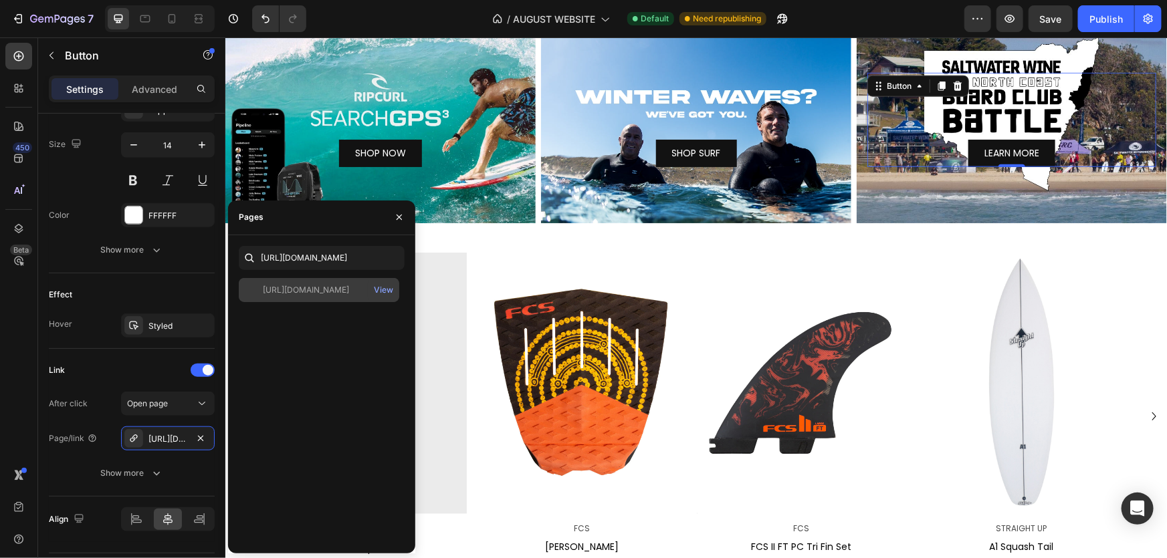
click at [349, 285] on div "[URL][DOMAIN_NAME]" at bounding box center [306, 290] width 86 height 12
click at [314, 295] on div "[URL][DOMAIN_NAME]" at bounding box center [306, 290] width 86 height 12
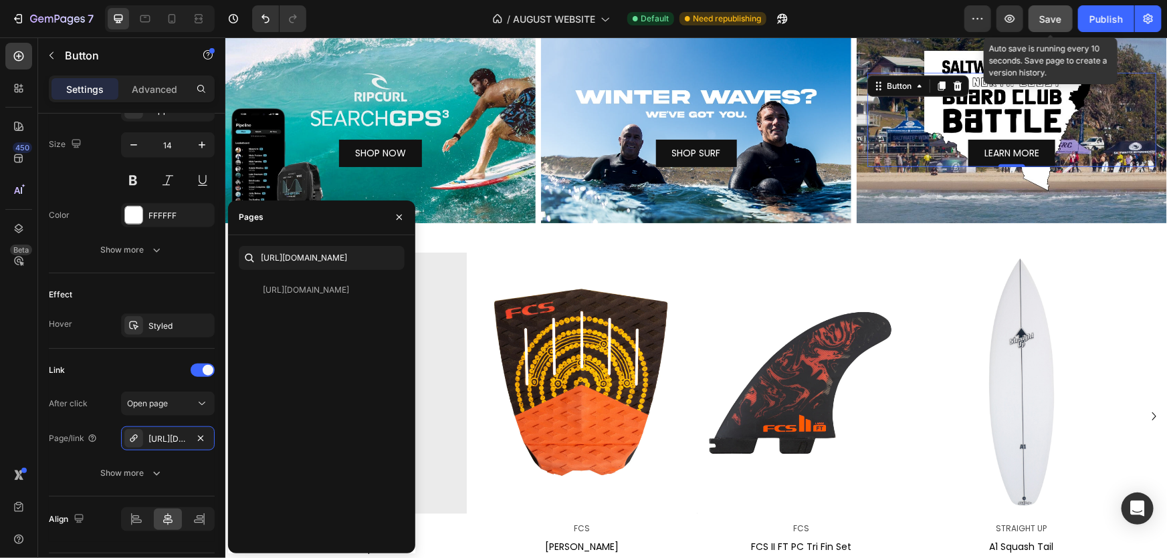
click at [1063, 13] on button "Save" at bounding box center [1051, 18] width 44 height 27
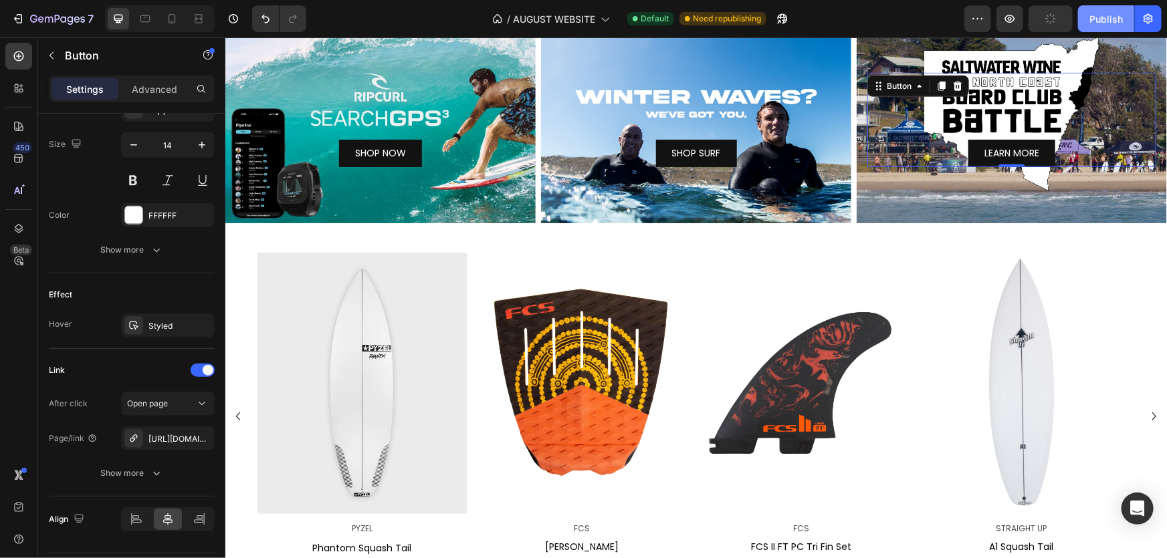
click at [1094, 25] on div "Publish" at bounding box center [1106, 19] width 33 height 14
